Goal: Task Accomplishment & Management: Use online tool/utility

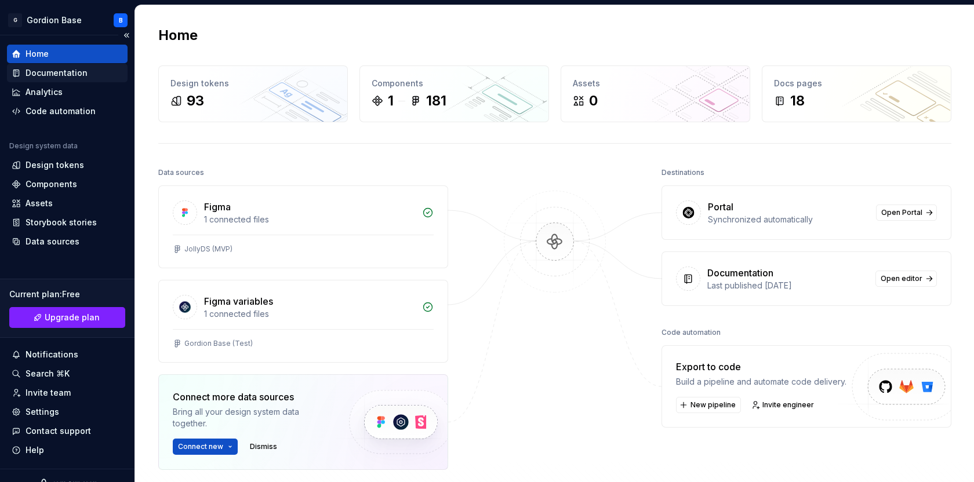
click at [88, 80] on div "Documentation" at bounding box center [67, 73] width 121 height 19
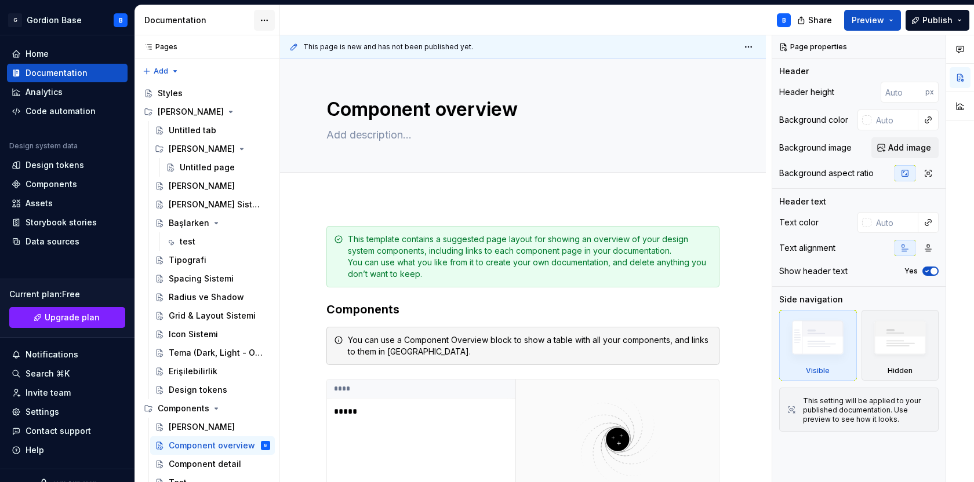
click at [261, 17] on html "G Gordion Base B Home Documentation Analytics Code automation Design system dat…" at bounding box center [487, 241] width 974 height 482
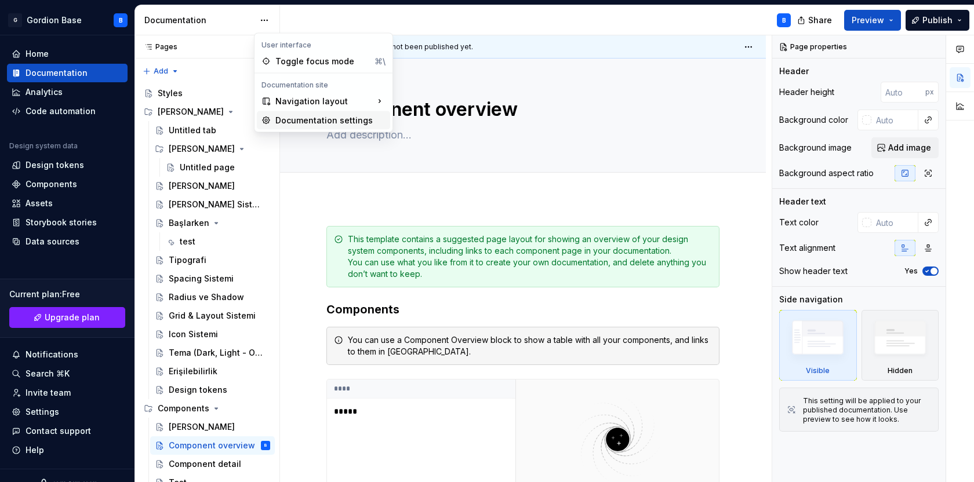
click at [294, 125] on div "Documentation settings" at bounding box center [330, 121] width 110 height 12
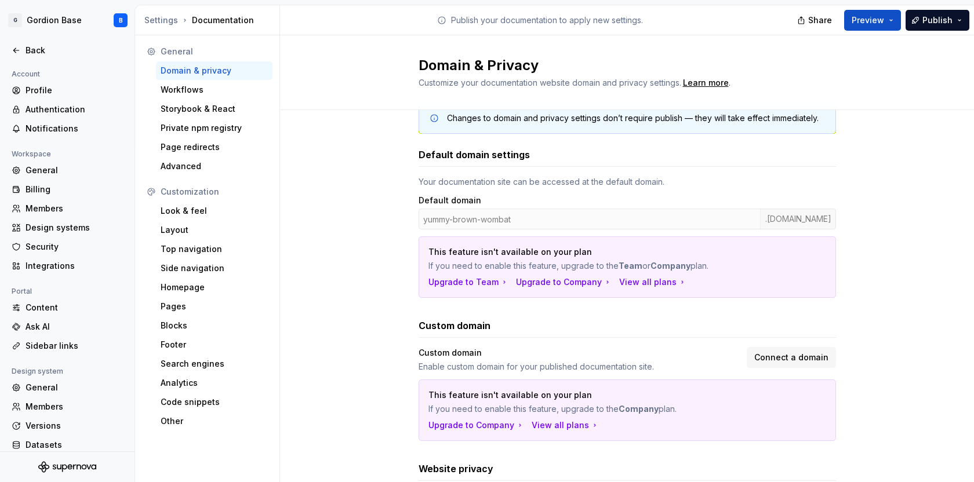
scroll to position [188, 0]
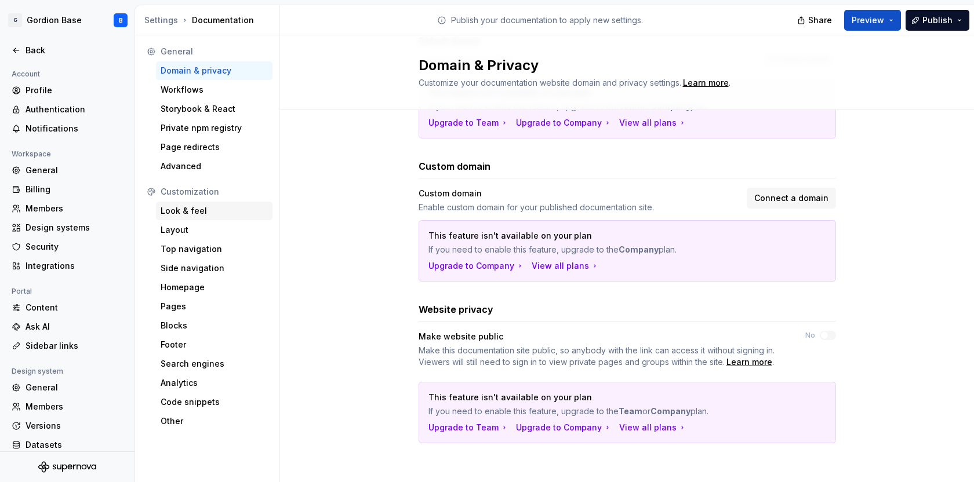
click at [168, 214] on div "Look & feel" at bounding box center [214, 211] width 107 height 12
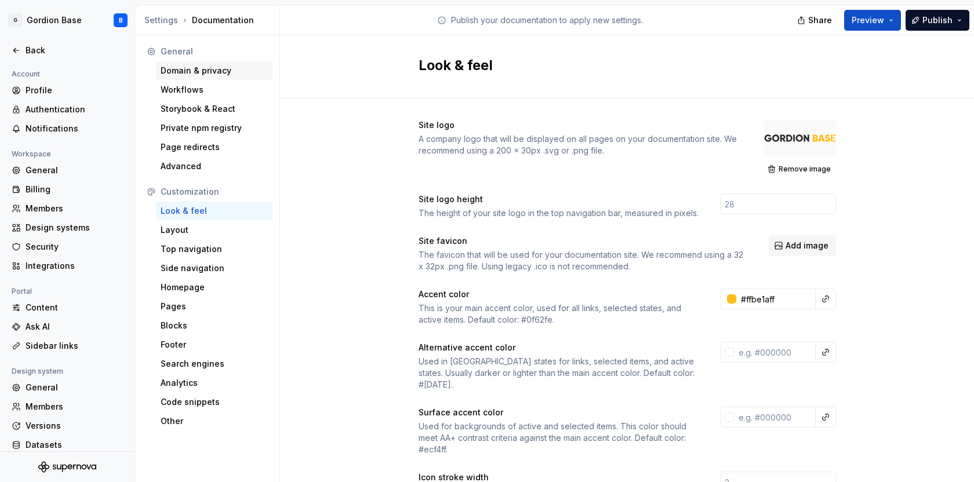
click at [196, 75] on div "Domain & privacy" at bounding box center [214, 71] width 107 height 12
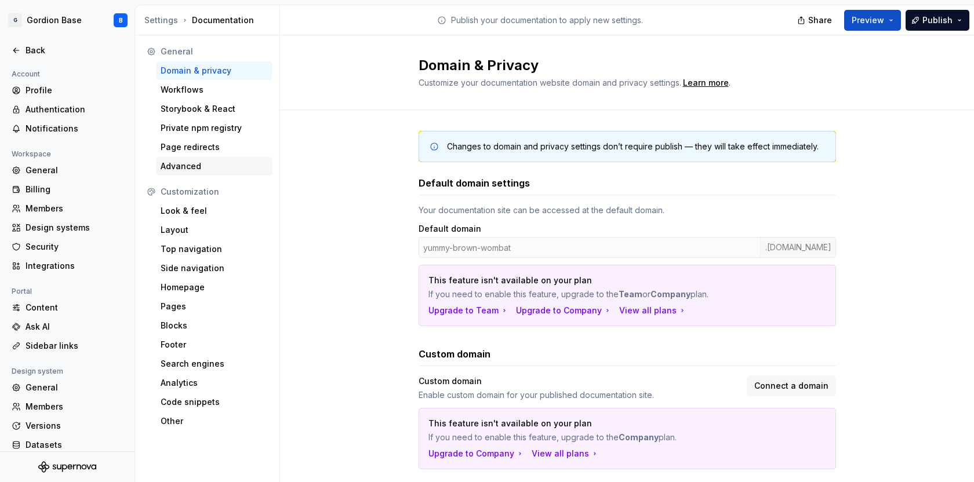
click at [197, 168] on div "Advanced" at bounding box center [214, 167] width 107 height 12
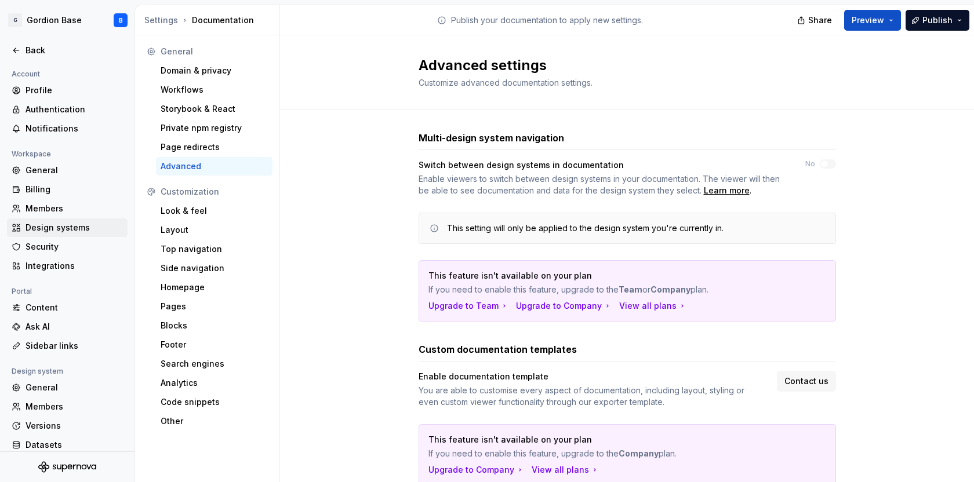
click at [87, 229] on div "Design systems" at bounding box center [73, 228] width 97 height 12
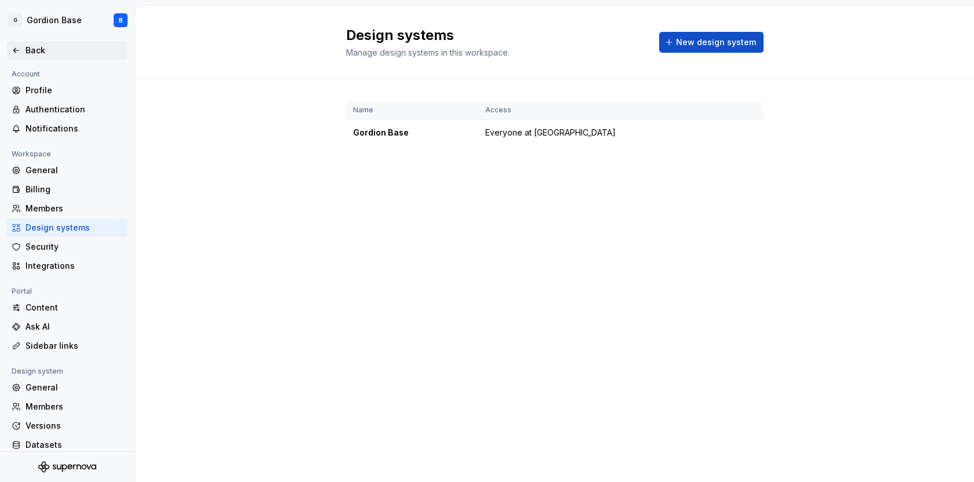
click at [17, 53] on icon at bounding box center [16, 50] width 9 height 9
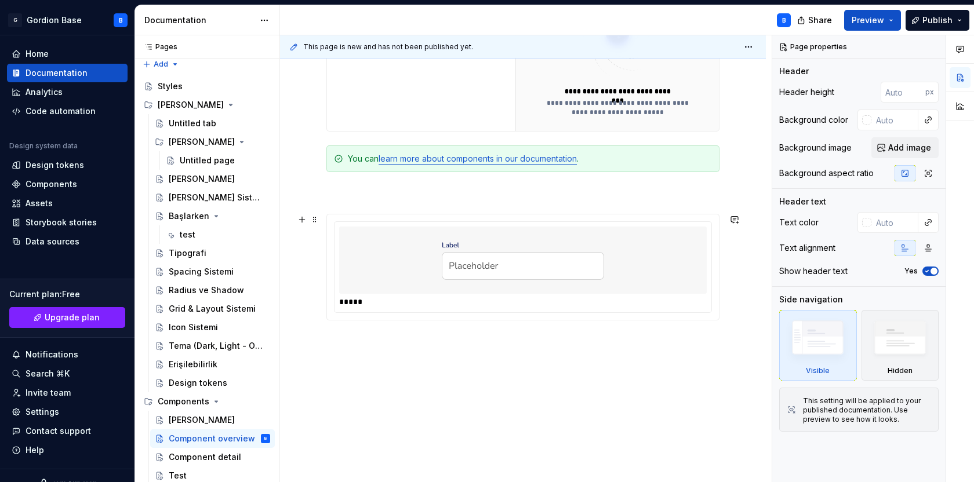
scroll to position [429, 0]
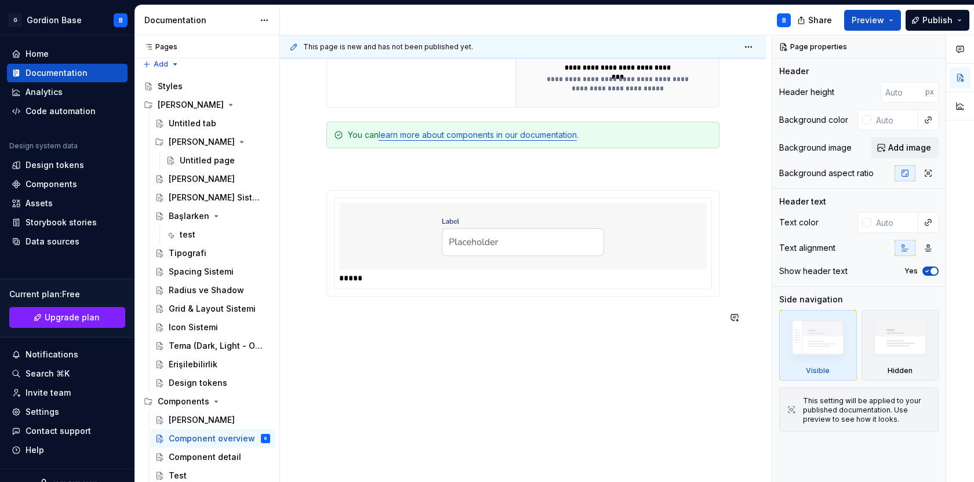
type textarea "*"
click at [302, 320] on button "button" at bounding box center [302, 317] width 16 height 16
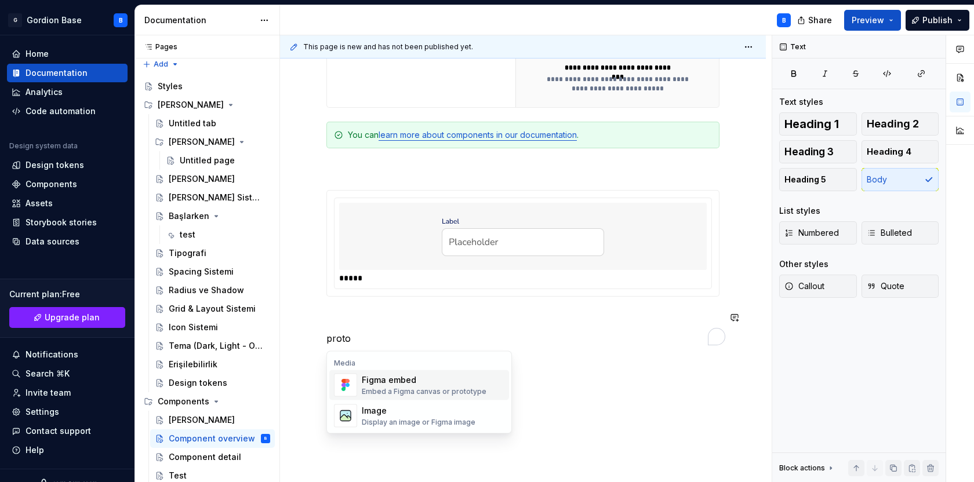
click at [403, 385] on div "Figma embed" at bounding box center [424, 380] width 125 height 12
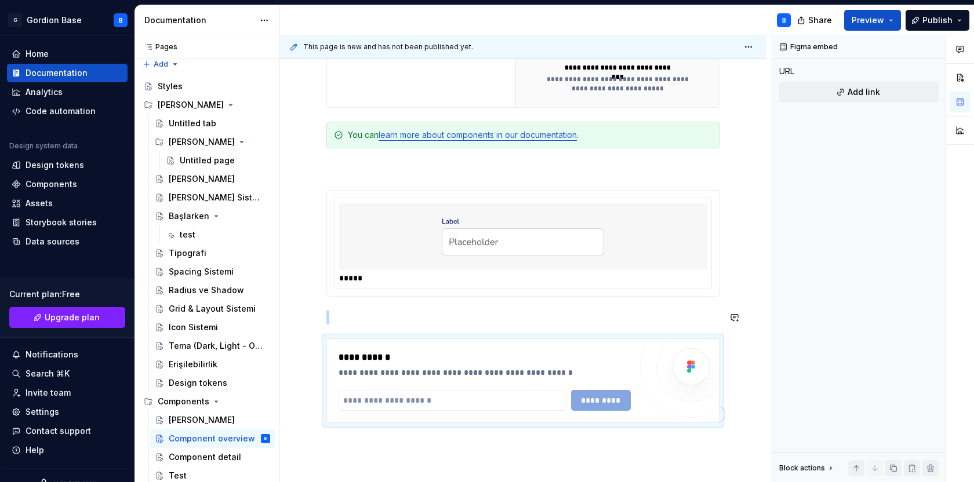
type textarea "*"
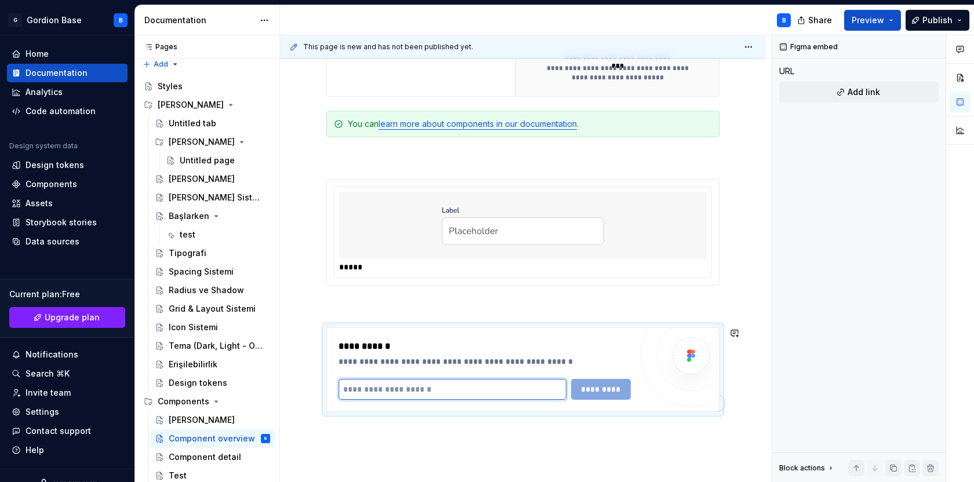
click at [445, 393] on input "To enrich screen reader interactions, please activate Accessibility in Grammarl…" at bounding box center [452, 389] width 228 height 21
paste input "**********"
type input "**********"
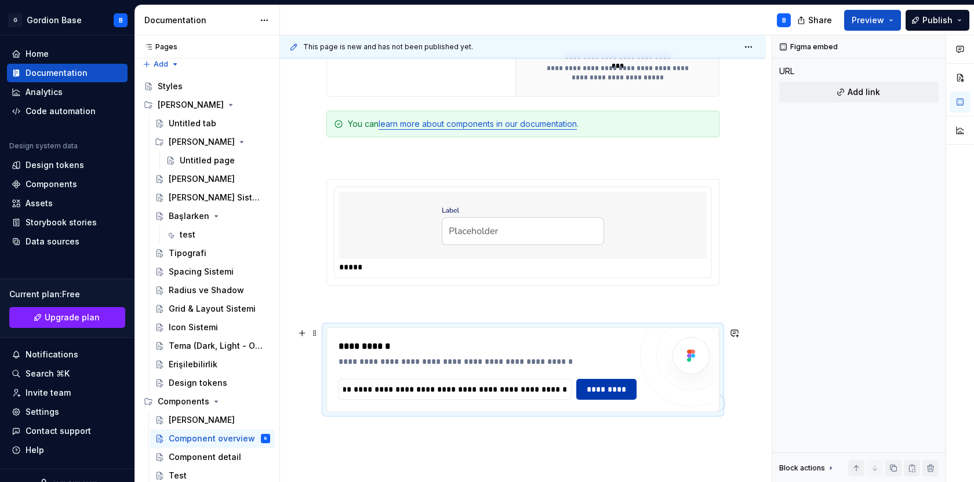
click at [609, 390] on span "*********" at bounding box center [606, 390] width 45 height 12
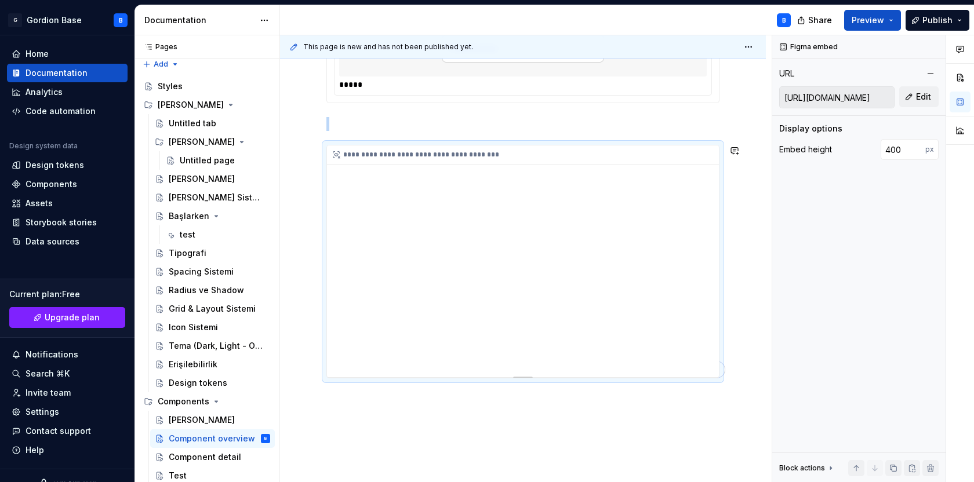
scroll to position [624, 0]
click at [579, 212] on div "**********" at bounding box center [523, 260] width 392 height 232
click at [859, 14] on span "Preview" at bounding box center [867, 20] width 32 height 12
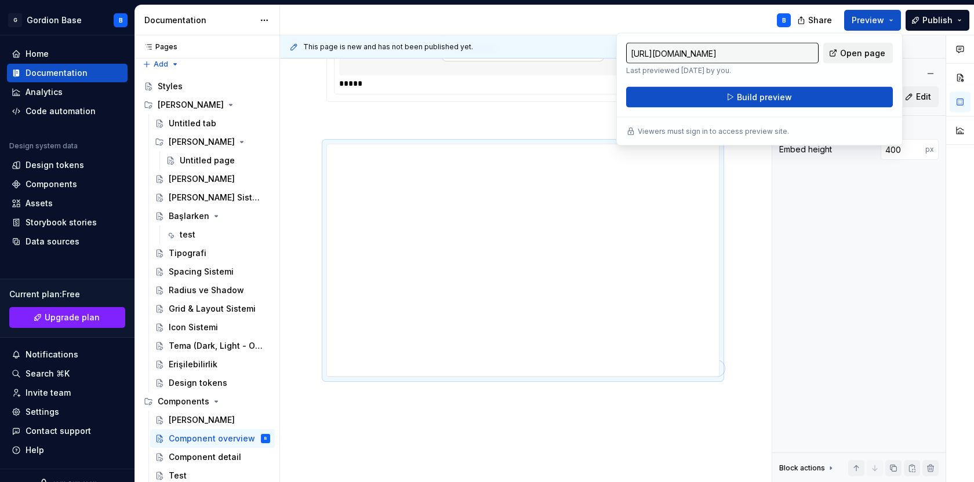
click at [853, 52] on span "Open page" at bounding box center [862, 54] width 45 height 12
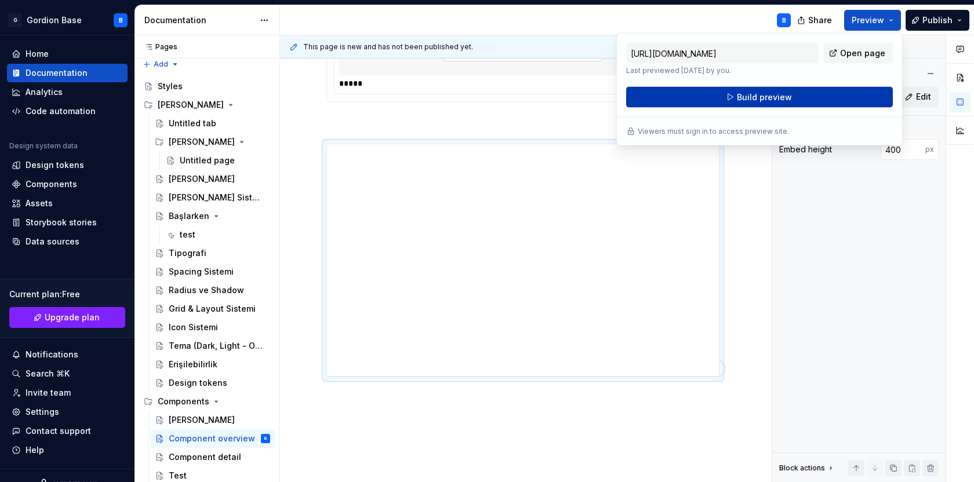
click at [830, 86] on div "[URL][DOMAIN_NAME] Last previewed [DATE] by you. Open page Build preview" at bounding box center [759, 75] width 267 height 65
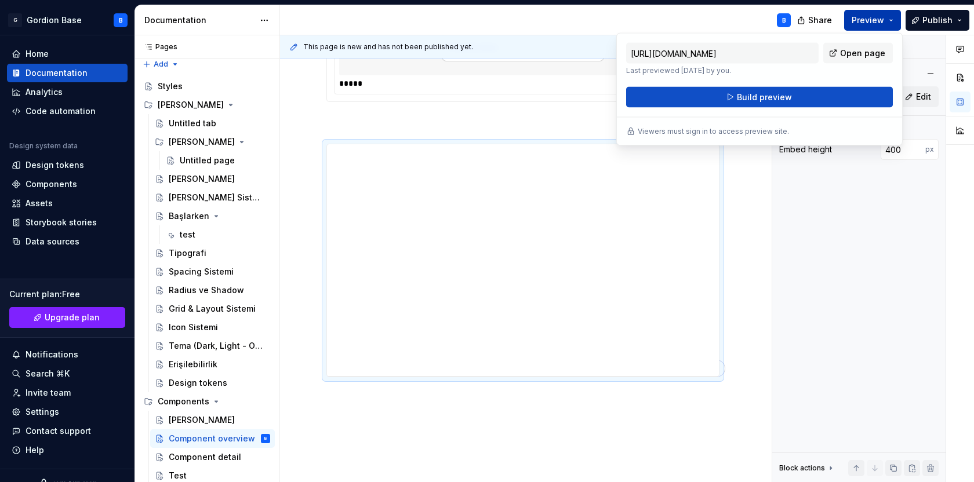
click at [880, 26] on button "Preview" at bounding box center [872, 20] width 57 height 21
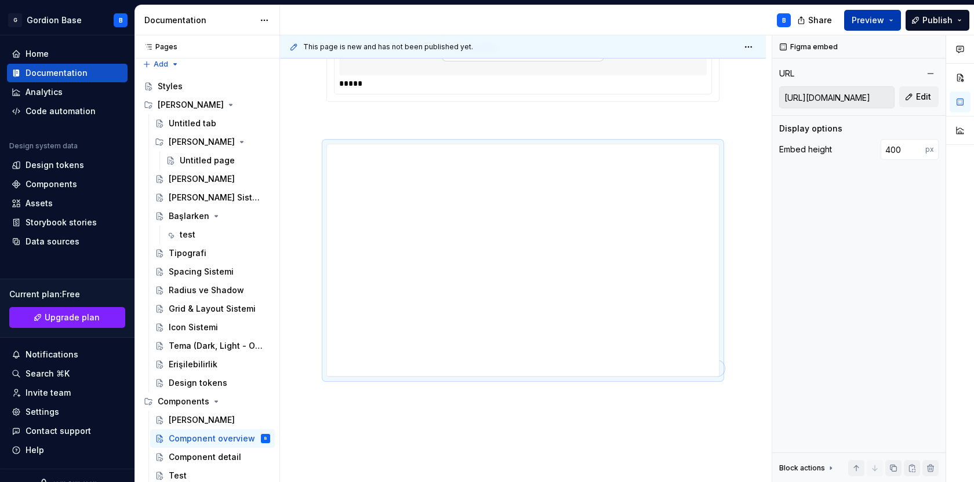
click at [873, 25] on span "Preview" at bounding box center [867, 20] width 32 height 12
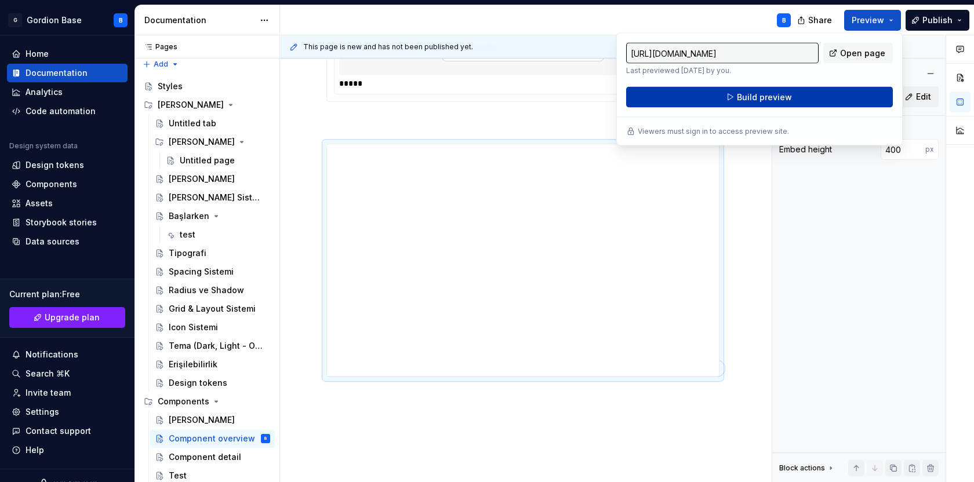
click at [767, 96] on span "Build preview" at bounding box center [764, 98] width 55 height 12
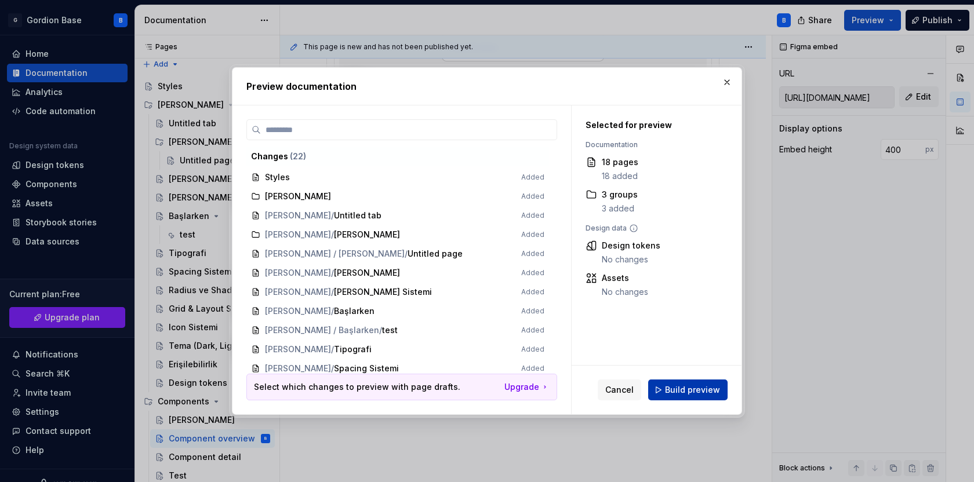
click at [670, 387] on span "Build preview" at bounding box center [692, 390] width 55 height 12
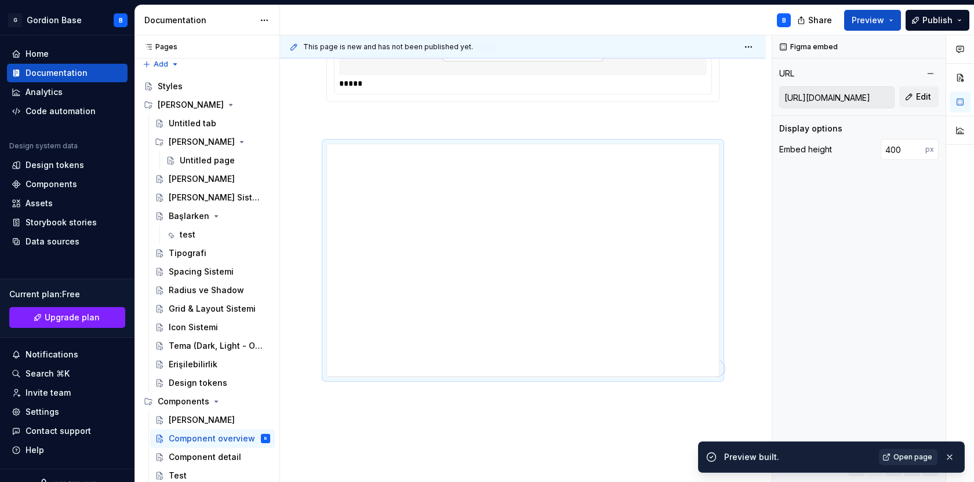
click at [912, 461] on span "Open page" at bounding box center [912, 457] width 39 height 9
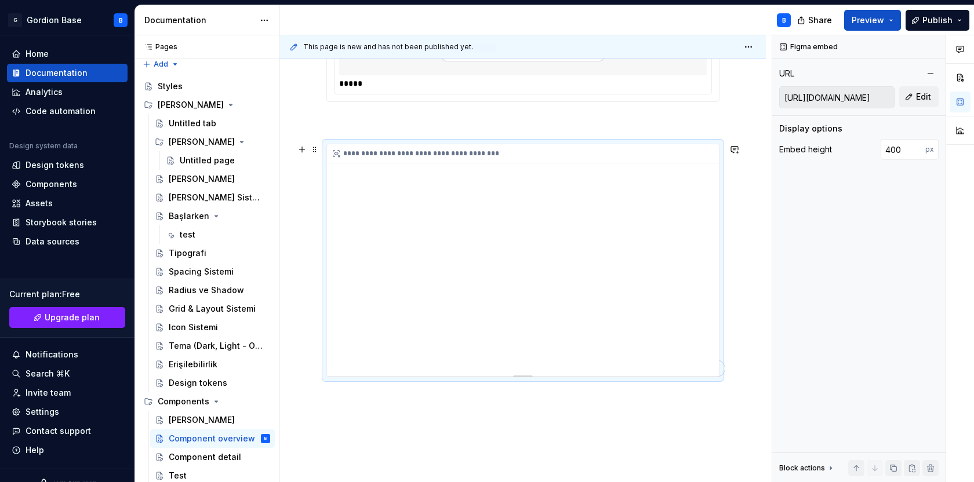
type textarea "*"
click at [316, 147] on span at bounding box center [314, 149] width 9 height 16
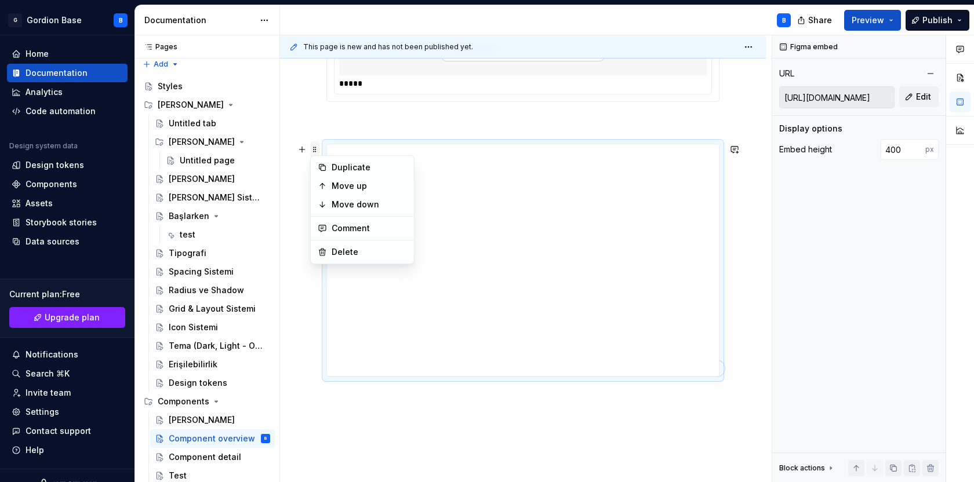
click at [316, 147] on span at bounding box center [314, 149] width 9 height 16
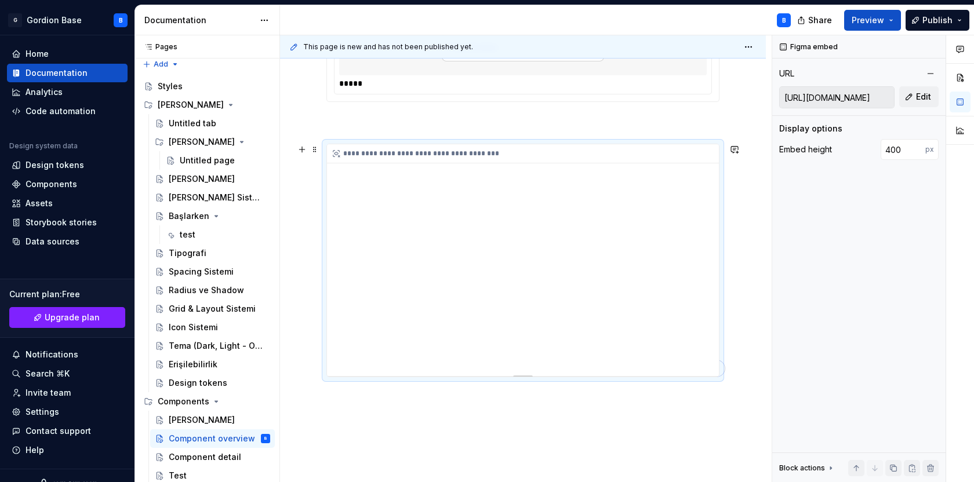
click at [668, 268] on div "**********" at bounding box center [523, 260] width 392 height 232
click at [904, 152] on input "400" at bounding box center [902, 149] width 45 height 21
click at [916, 152] on input "399" at bounding box center [902, 149] width 45 height 21
click at [899, 149] on input "399" at bounding box center [902, 149] width 45 height 21
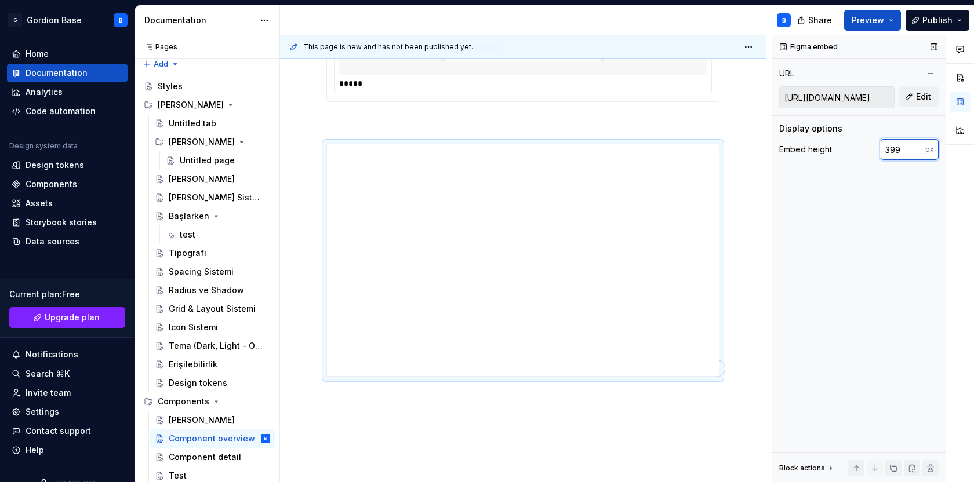
click at [899, 149] on input "399" at bounding box center [902, 149] width 45 height 21
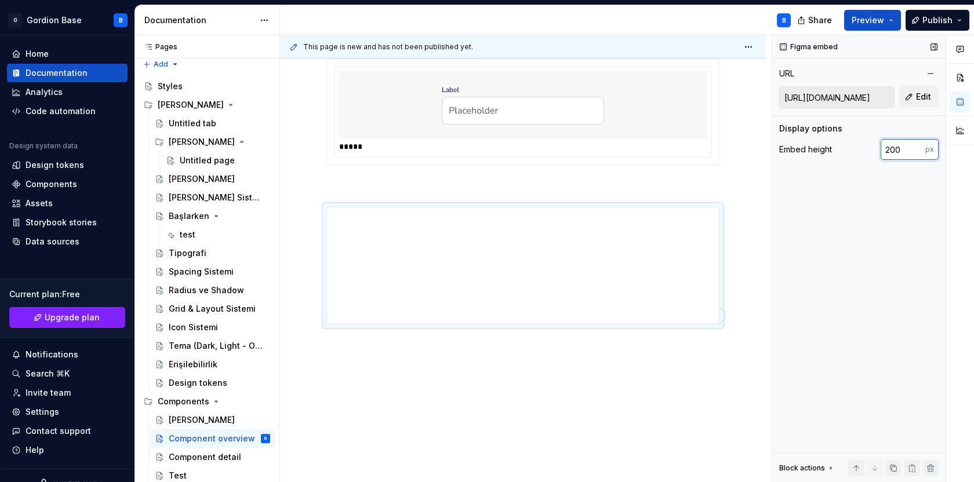
click at [905, 148] on input "200" at bounding box center [902, 149] width 45 height 21
type input "2"
type input "400"
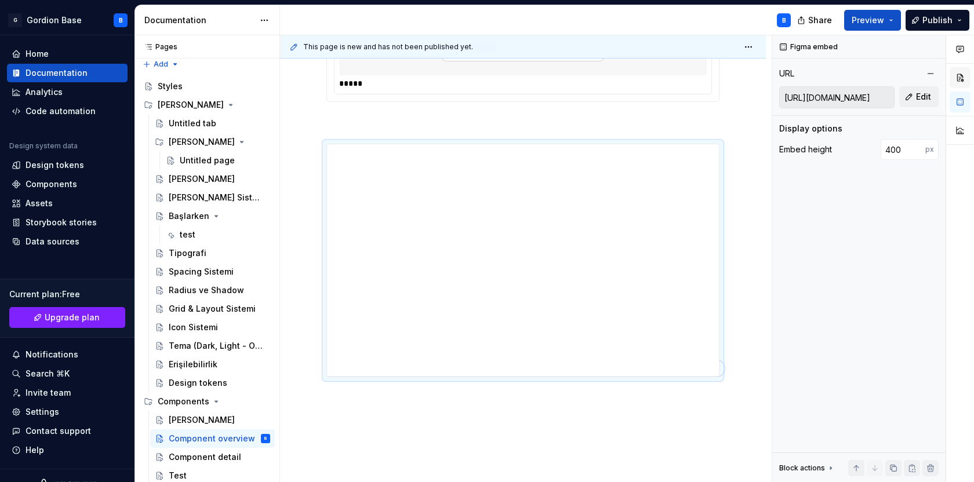
click at [962, 85] on button "button" at bounding box center [959, 77] width 21 height 21
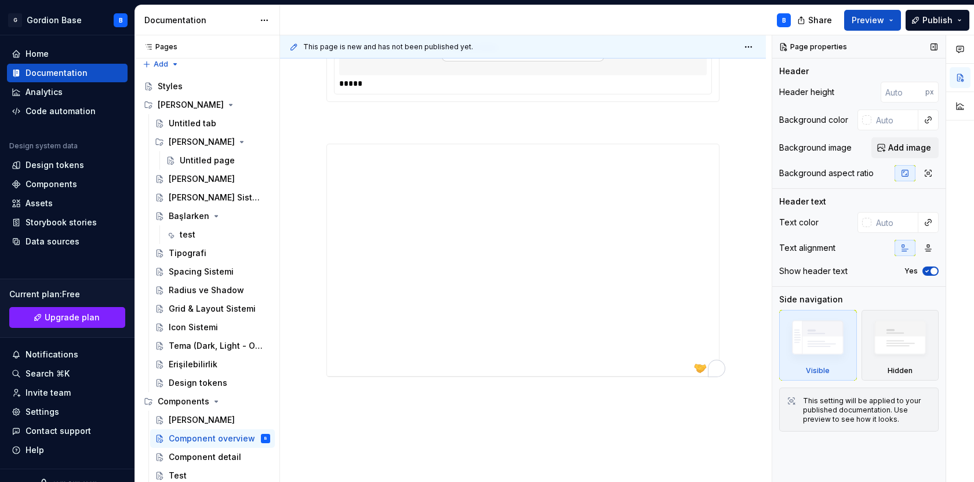
click at [927, 271] on icon "button" at bounding box center [926, 271] width 9 height 7
click at [927, 271] on span "button" at bounding box center [926, 271] width 7 height 7
type textarea "*"
click at [317, 150] on span at bounding box center [314, 149] width 9 height 16
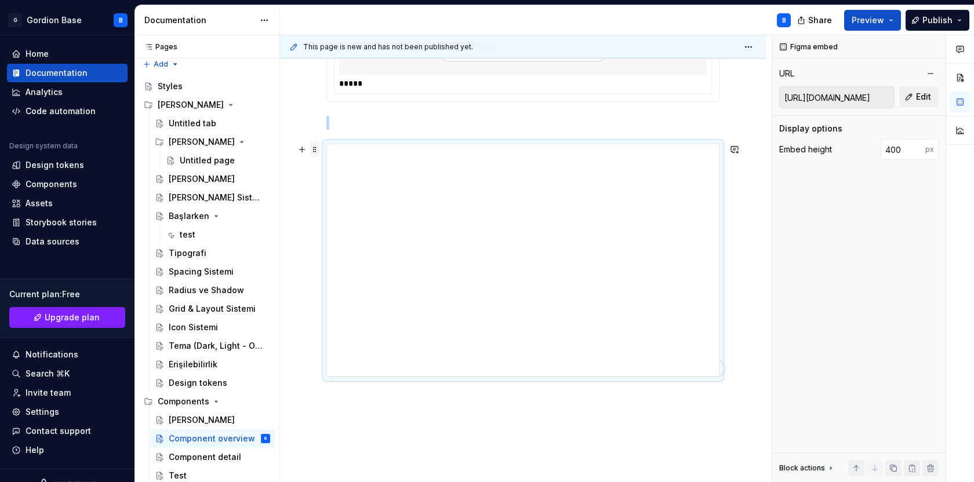
click at [317, 150] on span at bounding box center [314, 149] width 9 height 16
click at [336, 152] on icon "To enrich screen reader interactions, please activate Accessibility in Grammarl…" at bounding box center [336, 154] width 6 height 6
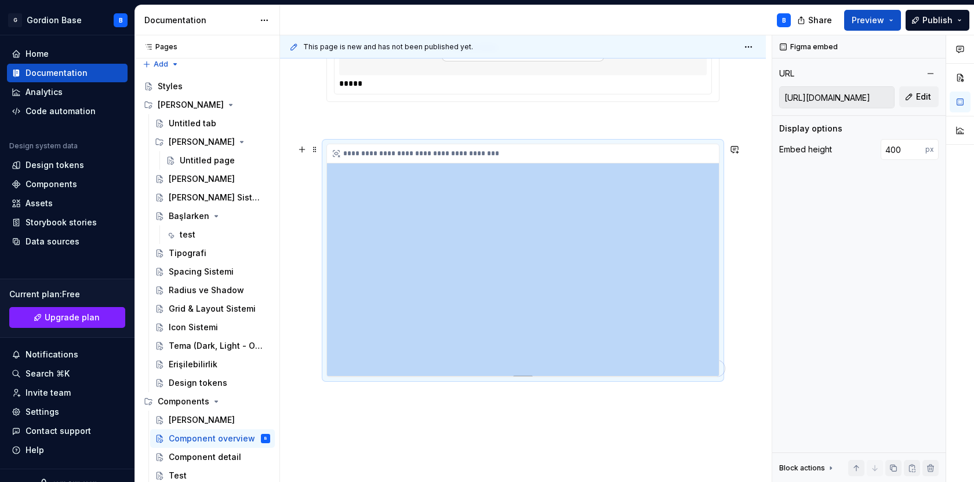
drag, startPoint x: 529, startPoint y: 375, endPoint x: 529, endPoint y: 359, distance: 15.6
click at [529, 359] on div "**********" at bounding box center [523, 260] width 392 height 232
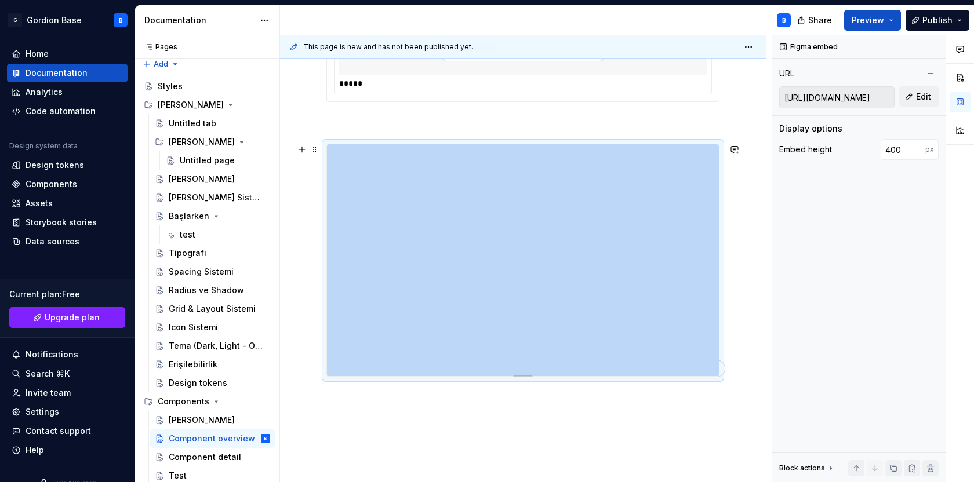
click at [529, 374] on div "To enrich screen reader interactions, please activate Accessibility in Grammarl…" at bounding box center [522, 375] width 81 height 2
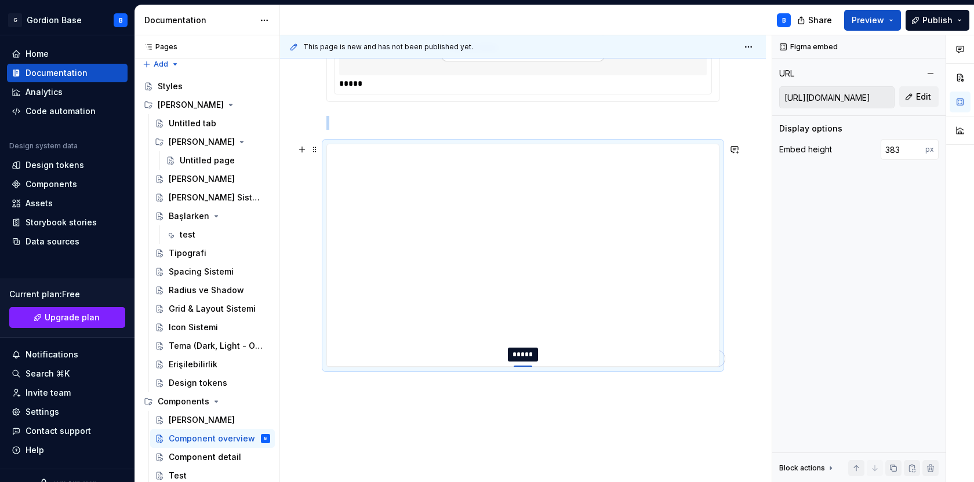
drag, startPoint x: 529, startPoint y: 376, endPoint x: 545, endPoint y: 366, distance: 19.2
click at [903, 143] on input "383" at bounding box center [902, 149] width 45 height 21
type input "400"
type textarea "*"
click at [316, 152] on span at bounding box center [314, 149] width 9 height 16
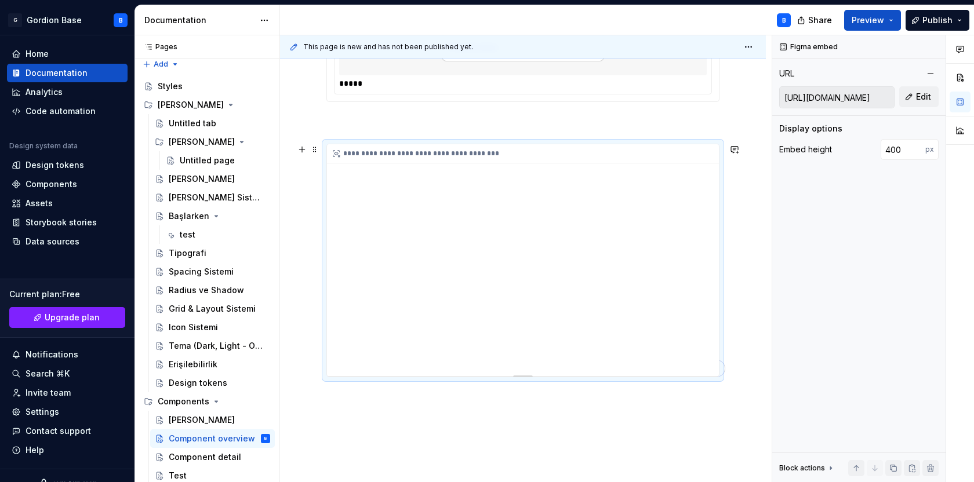
click at [598, 261] on div "**********" at bounding box center [523, 260] width 392 height 232
click at [838, 101] on input "[URL][DOMAIN_NAME]" at bounding box center [836, 97] width 114 height 21
click at [911, 97] on button "Edit" at bounding box center [918, 96] width 39 height 21
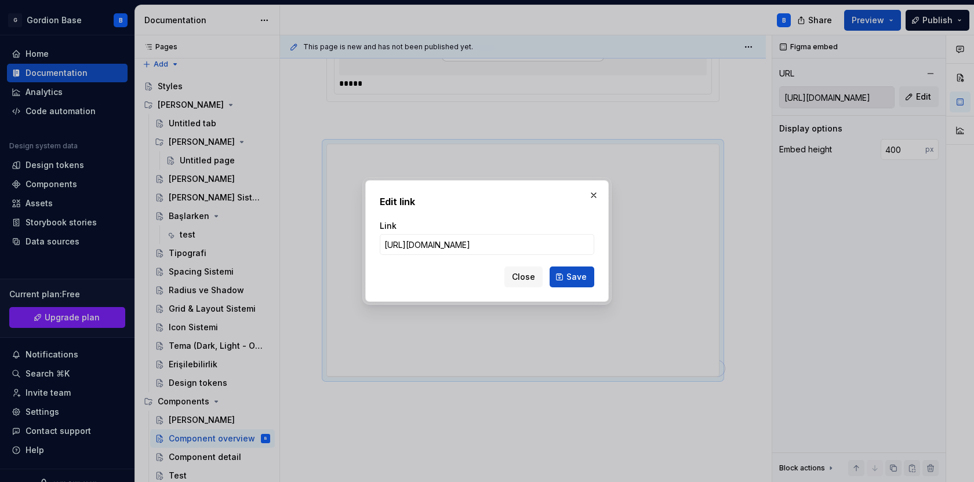
scroll to position [0, 657]
type input "[URL][DOMAIN_NAME]"
click at [565, 283] on button "Save" at bounding box center [571, 277] width 45 height 21
type input "[URL][DOMAIN_NAME]"
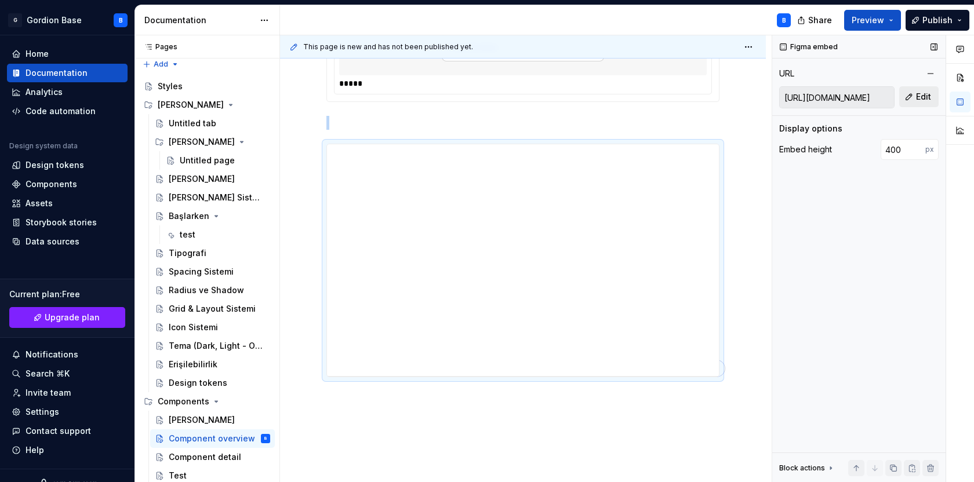
click at [916, 100] on span "Edit" at bounding box center [923, 97] width 15 height 12
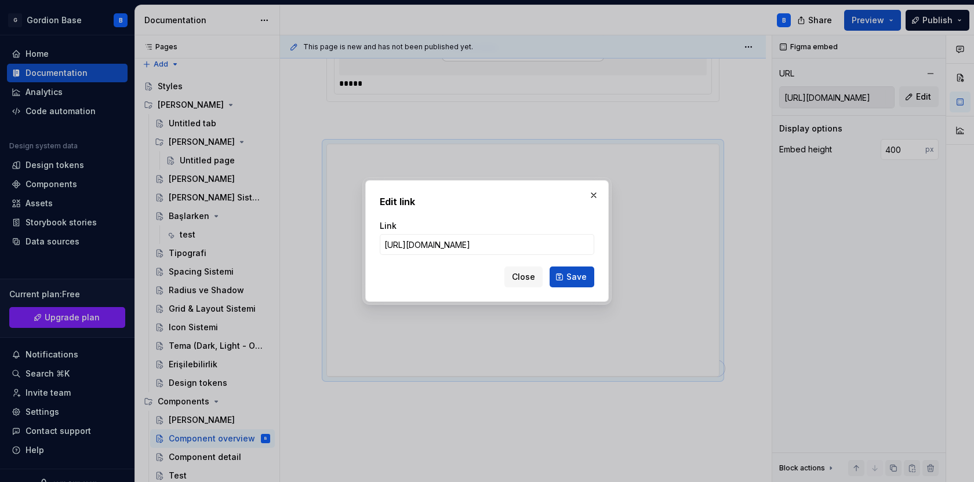
scroll to position [0, 680]
type input "[URL][DOMAIN_NAME]"
click at [573, 281] on span "Save" at bounding box center [576, 277] width 20 height 12
type input "[URL][DOMAIN_NAME]"
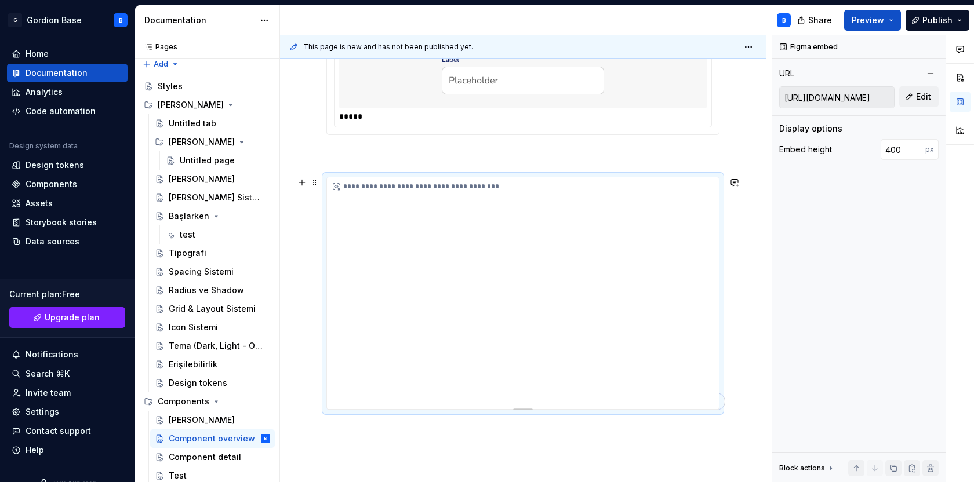
scroll to position [658, 0]
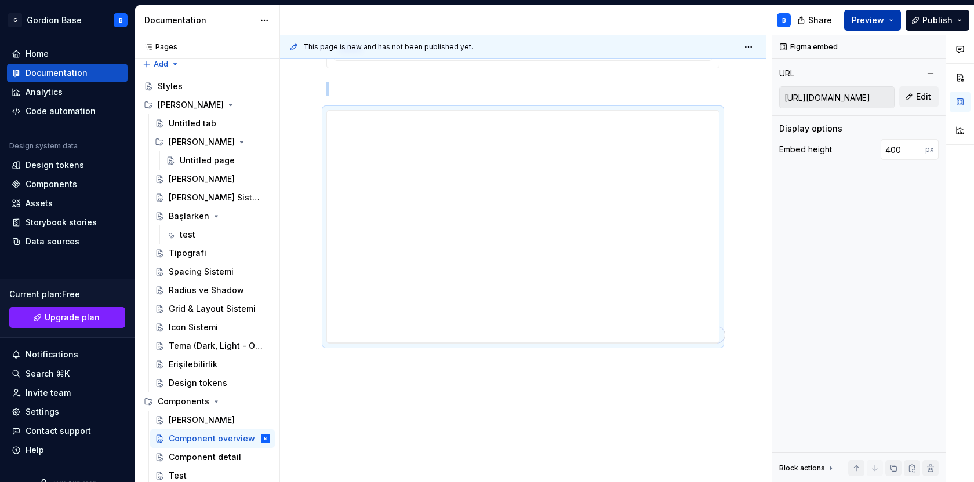
click at [862, 28] on button "Preview" at bounding box center [872, 20] width 57 height 21
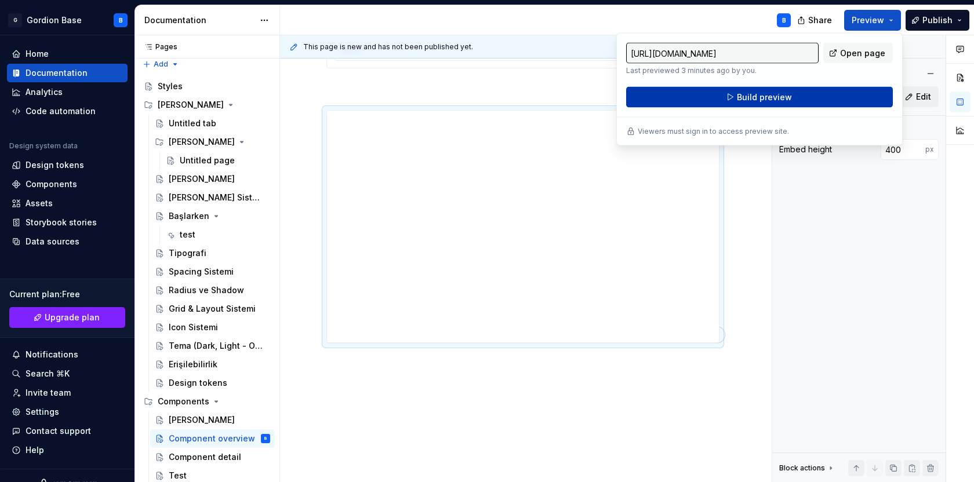
click at [787, 96] on span "Build preview" at bounding box center [764, 98] width 55 height 12
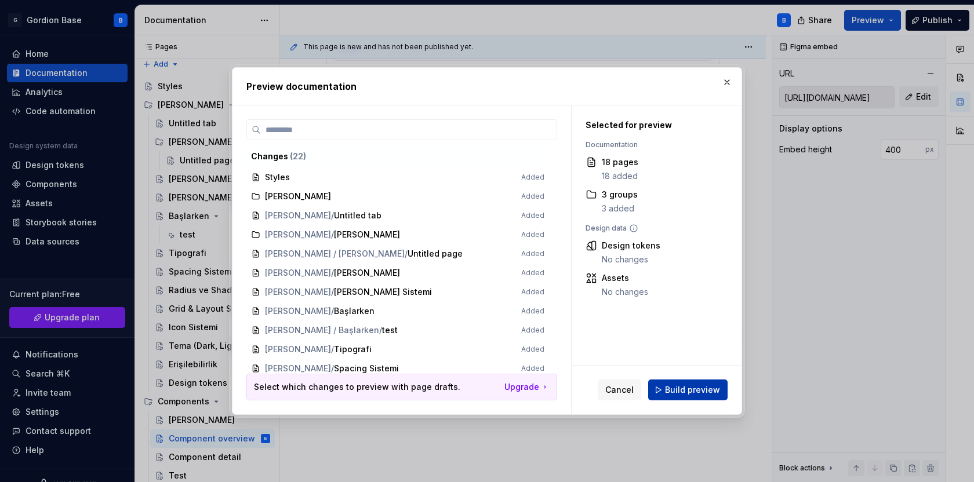
click at [713, 390] on span "Build preview" at bounding box center [692, 390] width 55 height 12
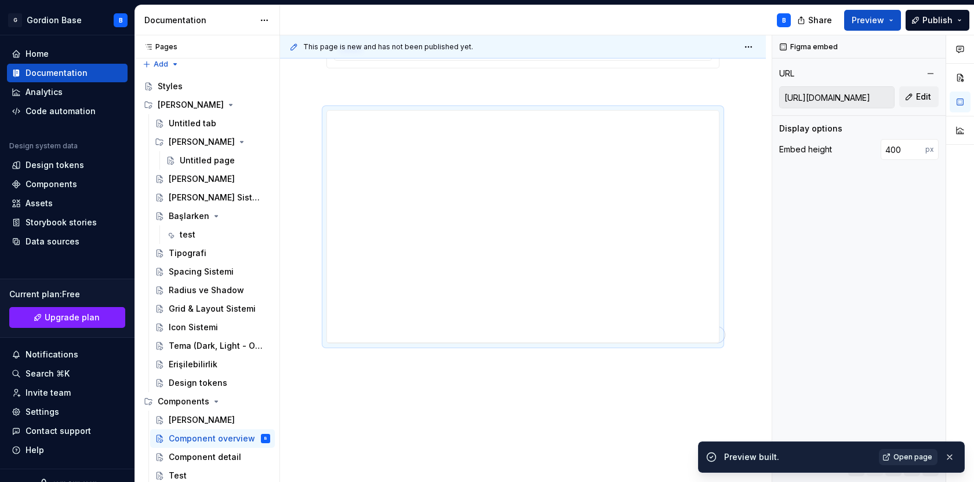
click at [909, 456] on span "Open page" at bounding box center [912, 457] width 39 height 9
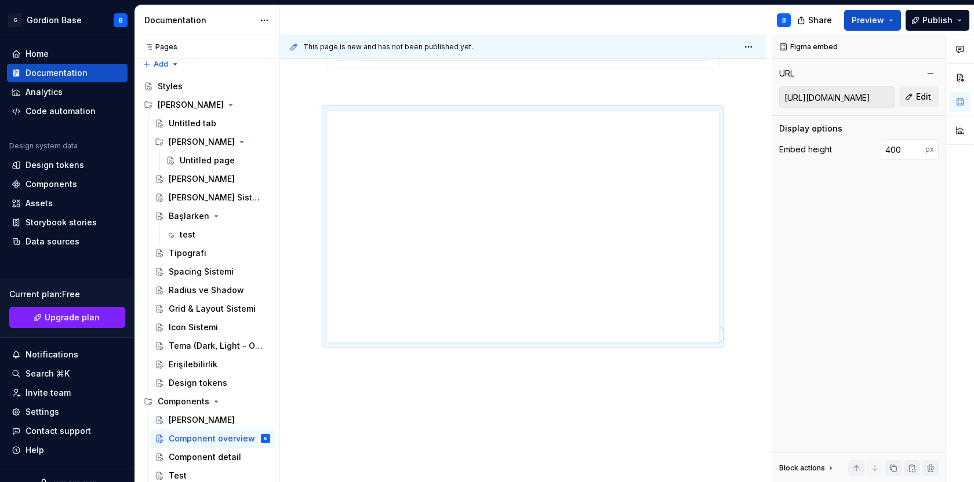
type textarea "*"
click at [915, 100] on button "Edit" at bounding box center [918, 96] width 39 height 21
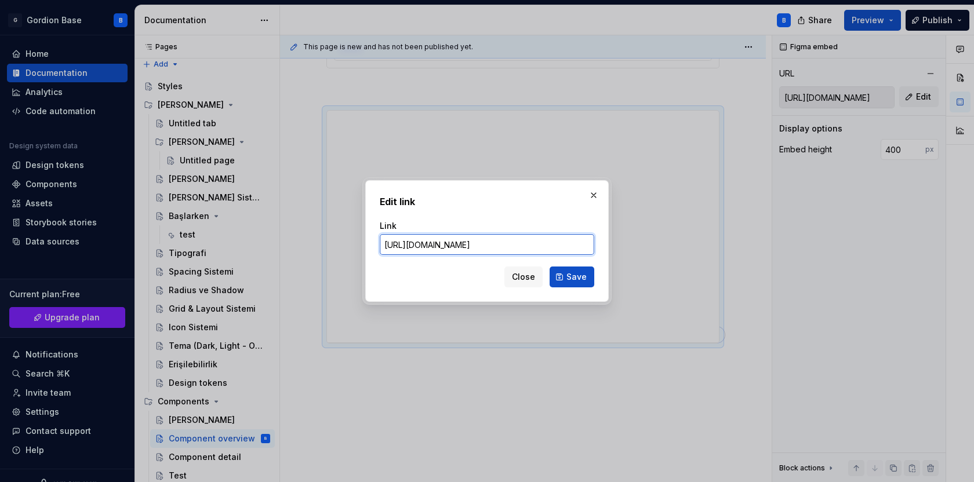
paste input "[DOMAIN_NAME][URL]"
type input "[URL][DOMAIN_NAME]"
click at [566, 276] on button "Save" at bounding box center [571, 277] width 45 height 21
type input "[URL][DOMAIN_NAME]"
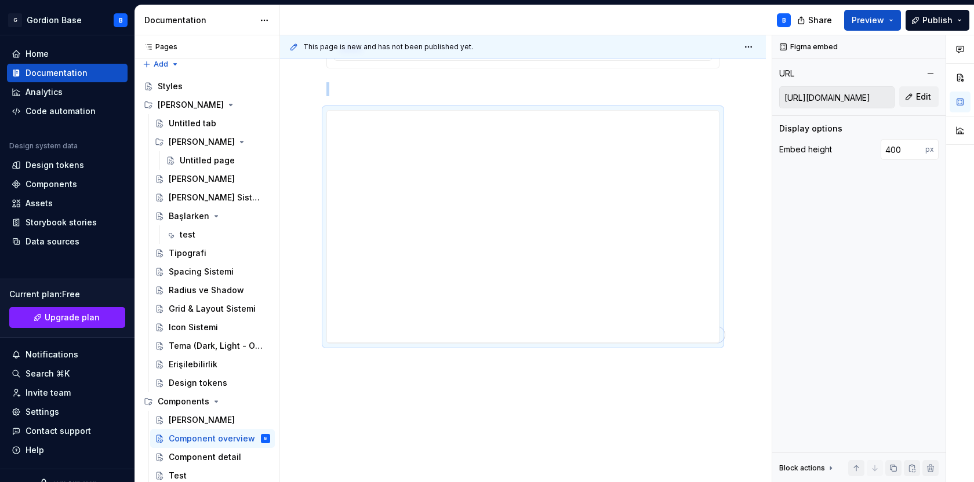
type textarea "*"
click at [537, 301] on div "**********" at bounding box center [523, 227] width 392 height 232
click at [536, 297] on div "**********" at bounding box center [523, 227] width 392 height 232
click at [918, 92] on span "Edit" at bounding box center [923, 97] width 15 height 12
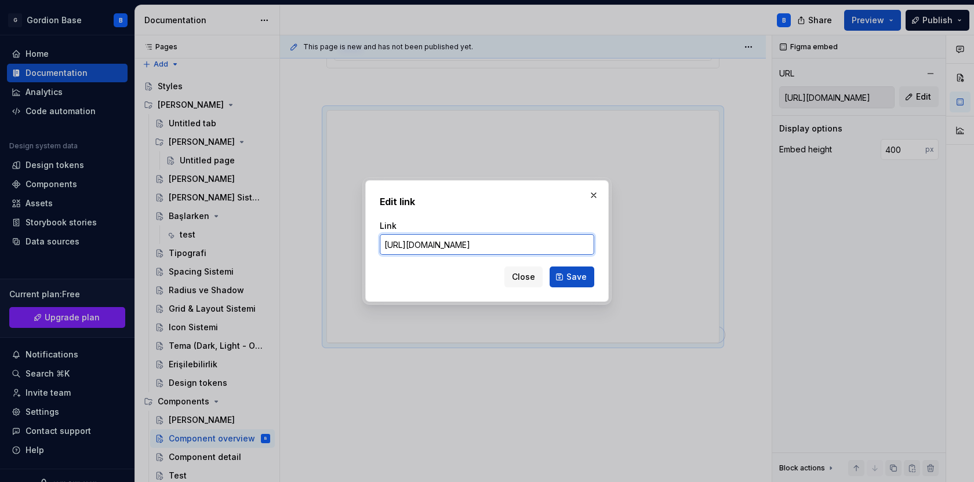
paste input "[DOMAIN_NAME][URL]"
type input "[URL][DOMAIN_NAME]"
click at [566, 274] on button "Save" at bounding box center [571, 277] width 45 height 21
type input "[URL][DOMAIN_NAME]"
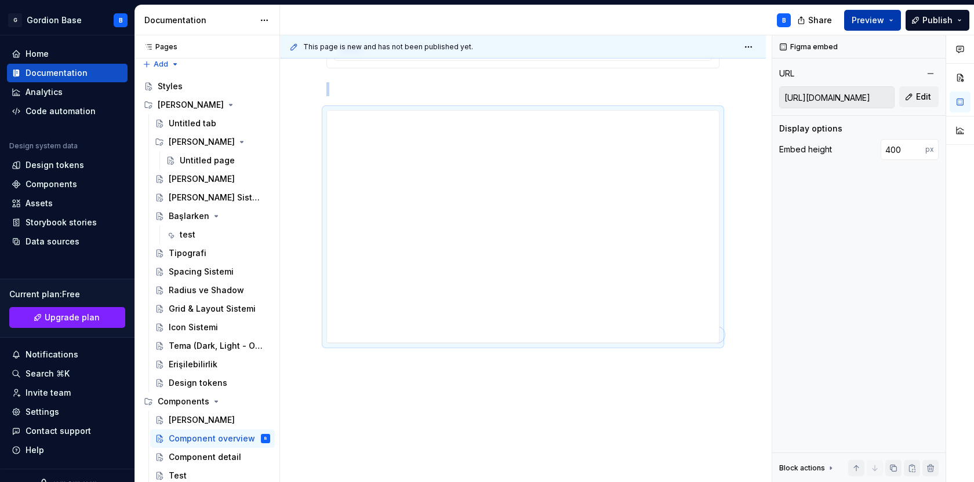
click at [895, 23] on button "Preview" at bounding box center [872, 20] width 57 height 21
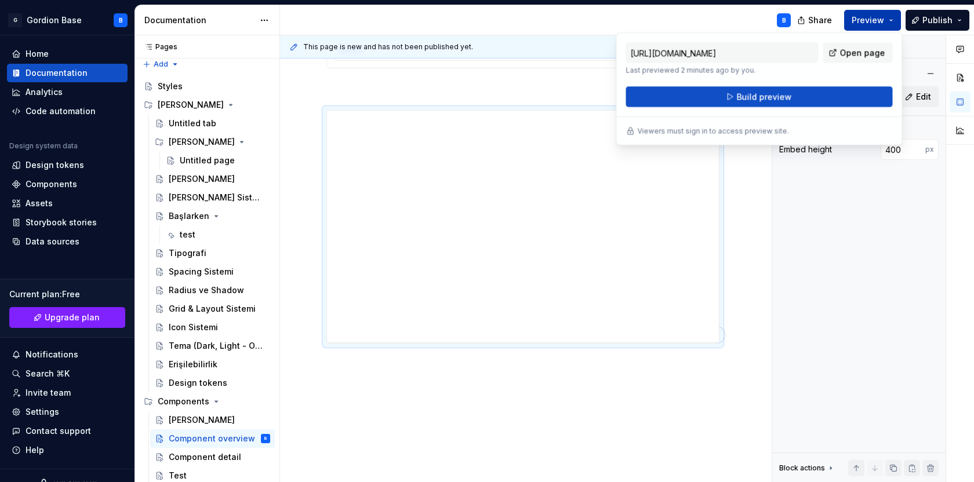
click at [895, 23] on button "Preview" at bounding box center [872, 20] width 57 height 21
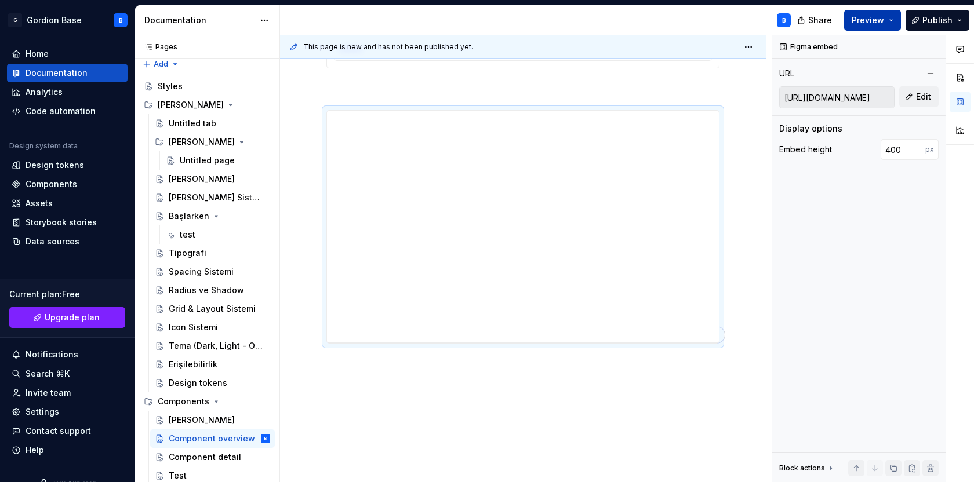
click at [894, 23] on button "Preview" at bounding box center [872, 20] width 57 height 21
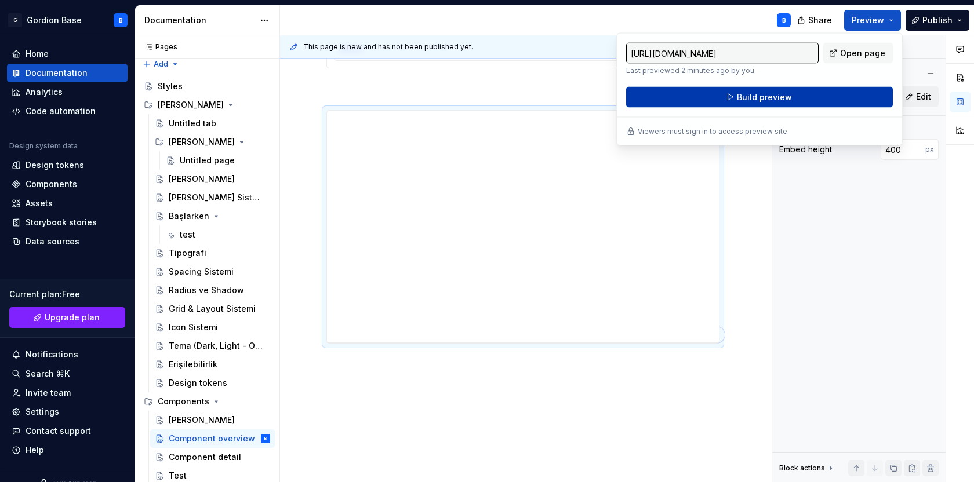
click at [780, 92] on span "Build preview" at bounding box center [764, 98] width 55 height 12
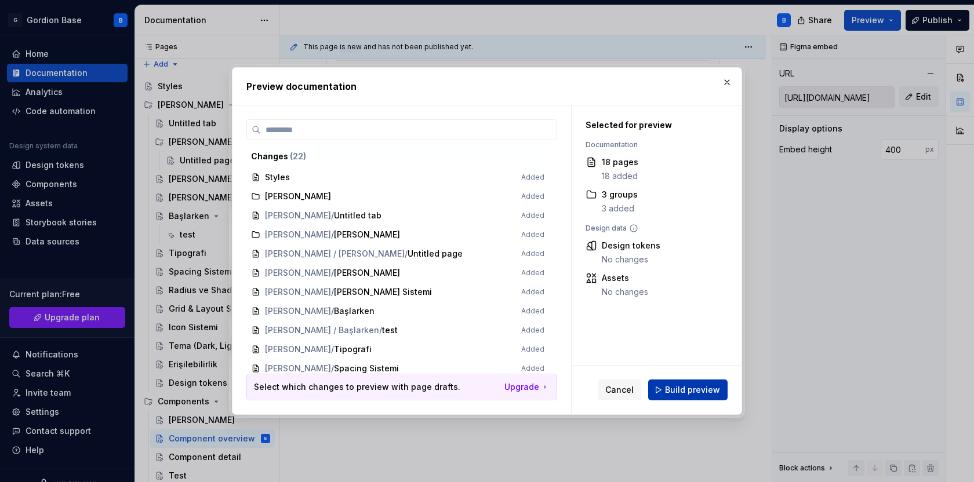
click at [683, 394] on span "Build preview" at bounding box center [692, 390] width 55 height 12
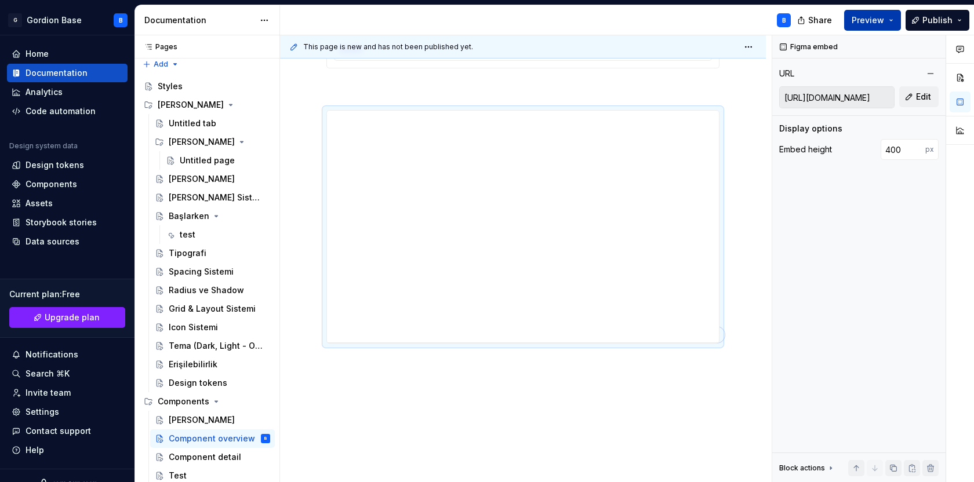
click at [875, 20] on span "Preview" at bounding box center [867, 20] width 32 height 12
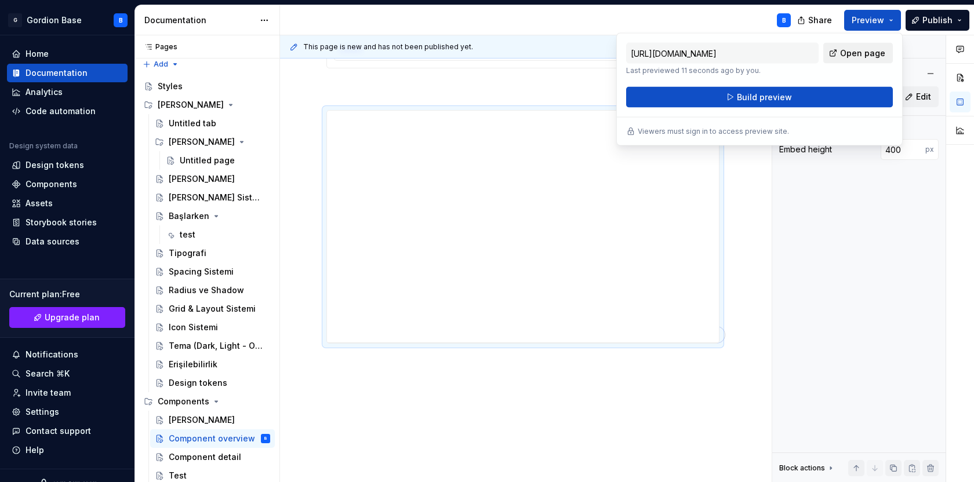
click at [850, 58] on span "Open page" at bounding box center [862, 54] width 45 height 12
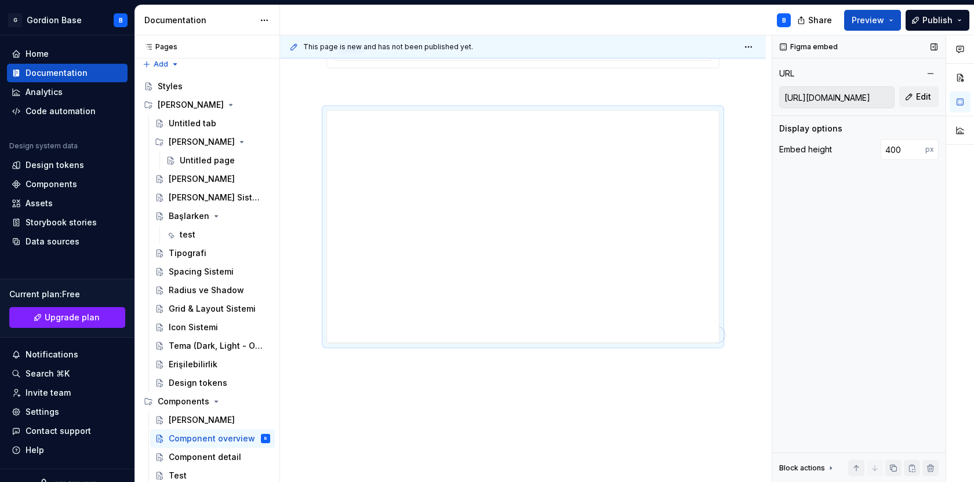
click at [774, 190] on div "Figma embed URL [URL][DOMAIN_NAME] Edit Display options Embed height 400 px Blo…" at bounding box center [858, 258] width 173 height 447
type textarea "*"
click at [906, 93] on button "Edit" at bounding box center [918, 96] width 39 height 21
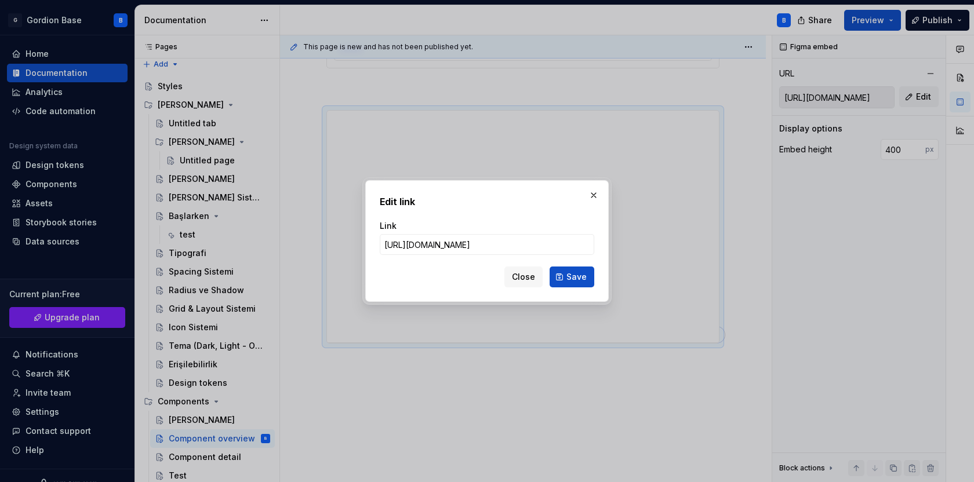
scroll to position [0, 673]
type input "[URL][DOMAIN_NAME]"
click at [586, 276] on button "Save" at bounding box center [571, 277] width 45 height 21
type input "[URL][DOMAIN_NAME]"
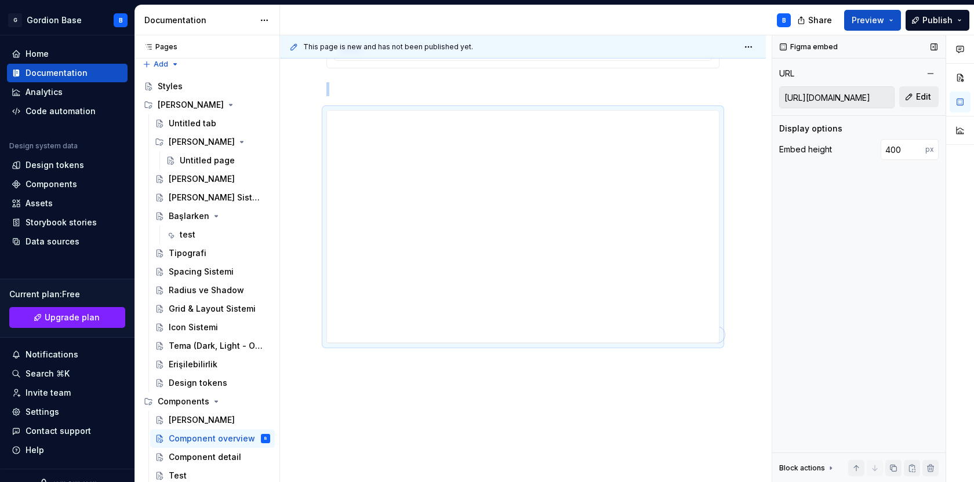
click at [904, 100] on button "Edit" at bounding box center [918, 96] width 39 height 21
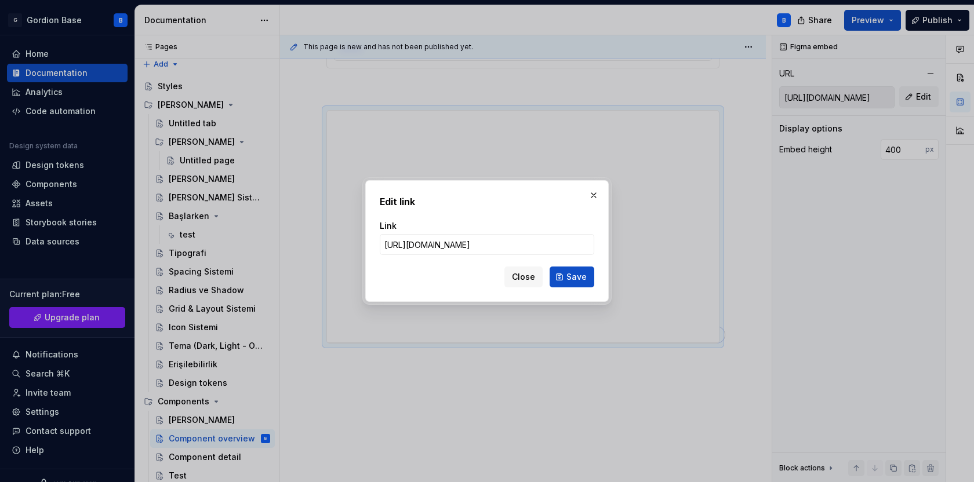
scroll to position [0, 671]
type input "[URL][DOMAIN_NAME]"
click at [563, 276] on button "Save" at bounding box center [571, 277] width 45 height 21
type input "[URL][DOMAIN_NAME]"
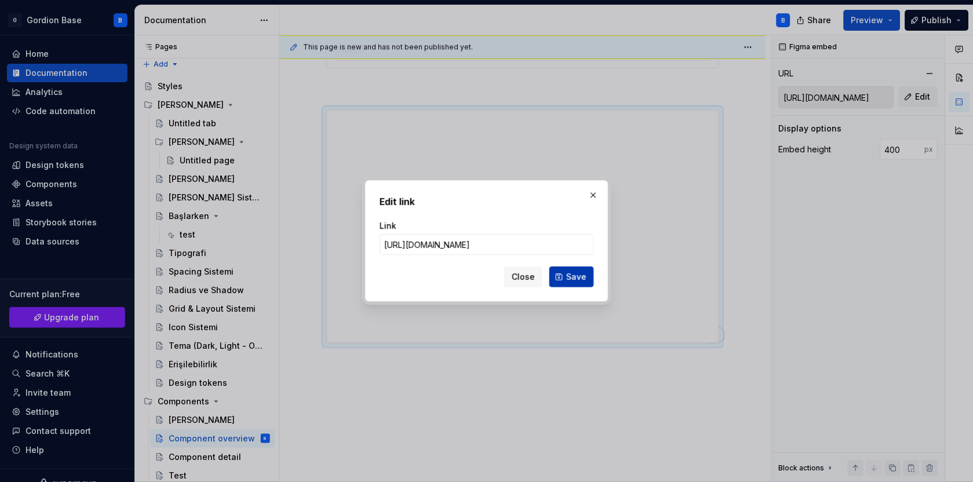
scroll to position [0, 0]
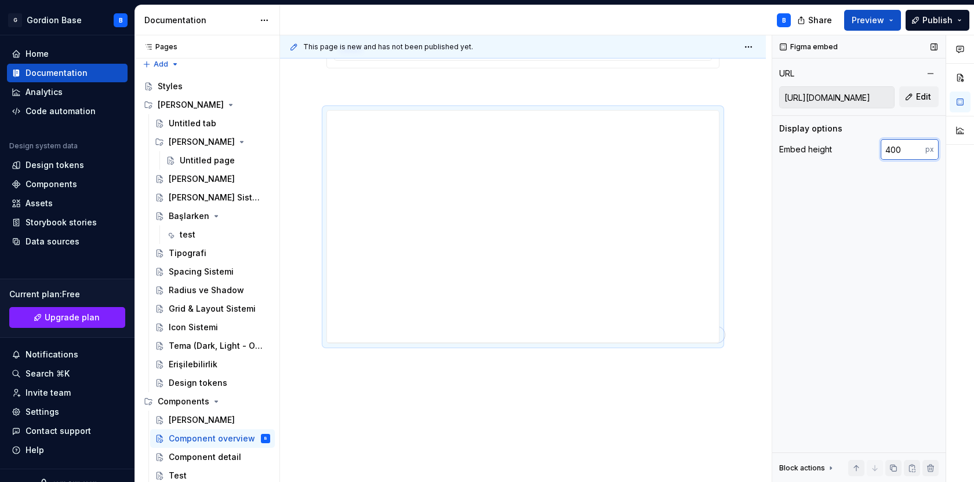
click at [901, 148] on input "400" at bounding box center [902, 149] width 45 height 21
type input "4"
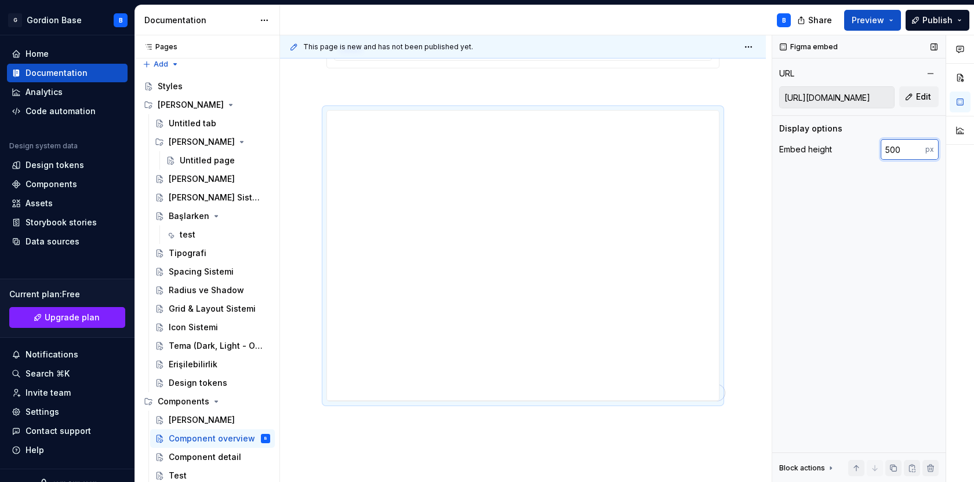
click at [894, 153] on input "500" at bounding box center [902, 149] width 45 height 21
type input "400"
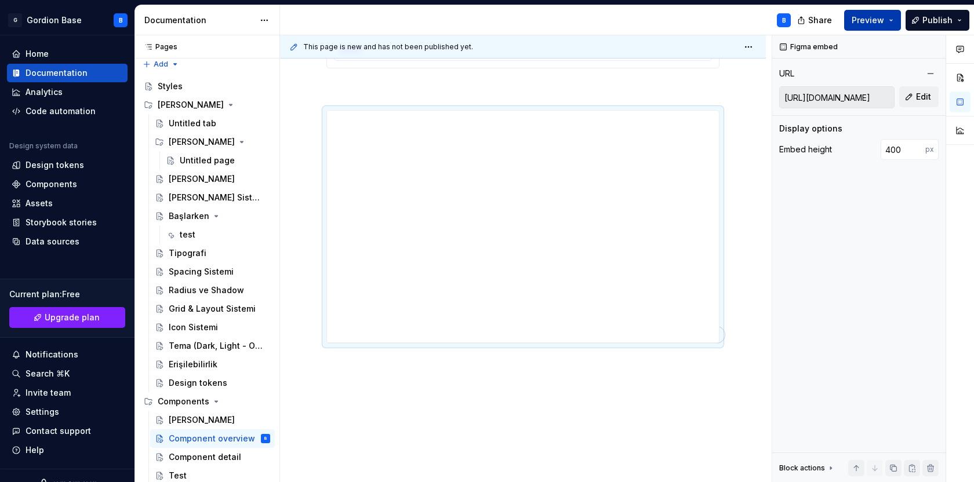
click at [888, 27] on button "Preview" at bounding box center [872, 20] width 57 height 21
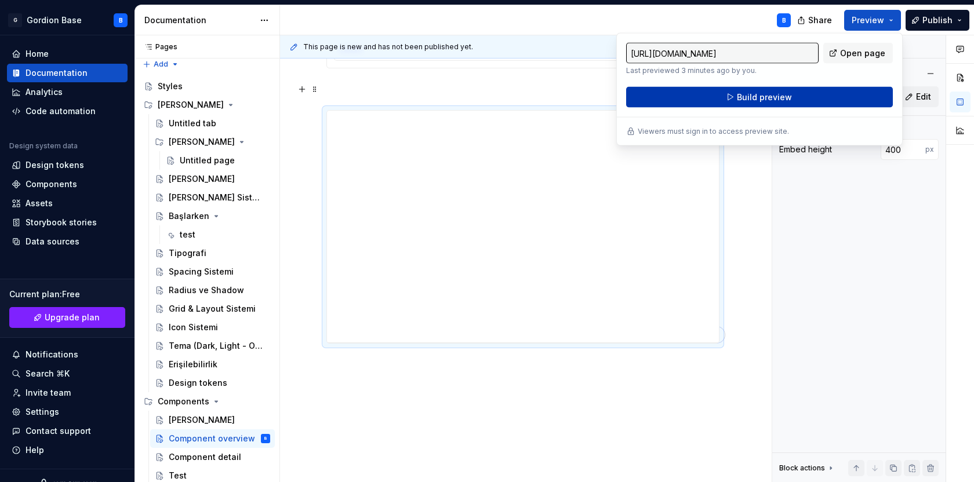
click at [713, 94] on button "Build preview" at bounding box center [759, 97] width 267 height 21
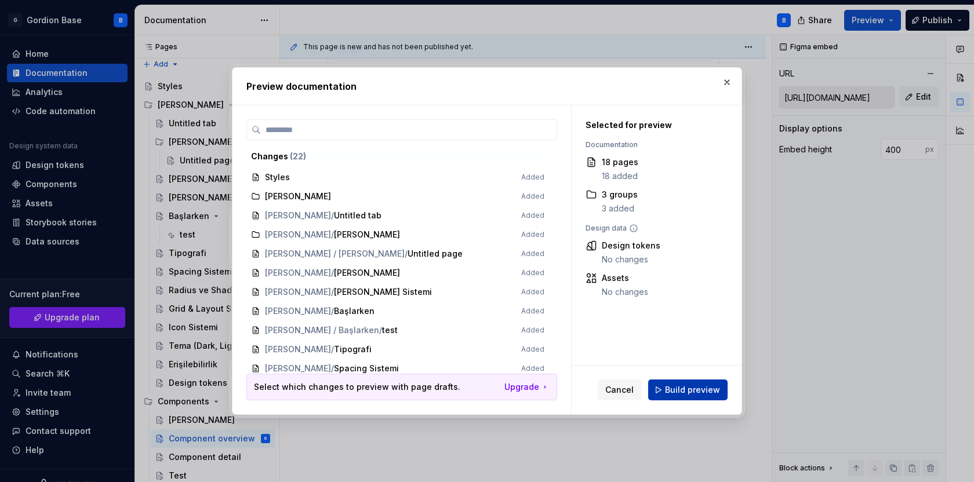
click at [682, 388] on span "Build preview" at bounding box center [692, 390] width 55 height 12
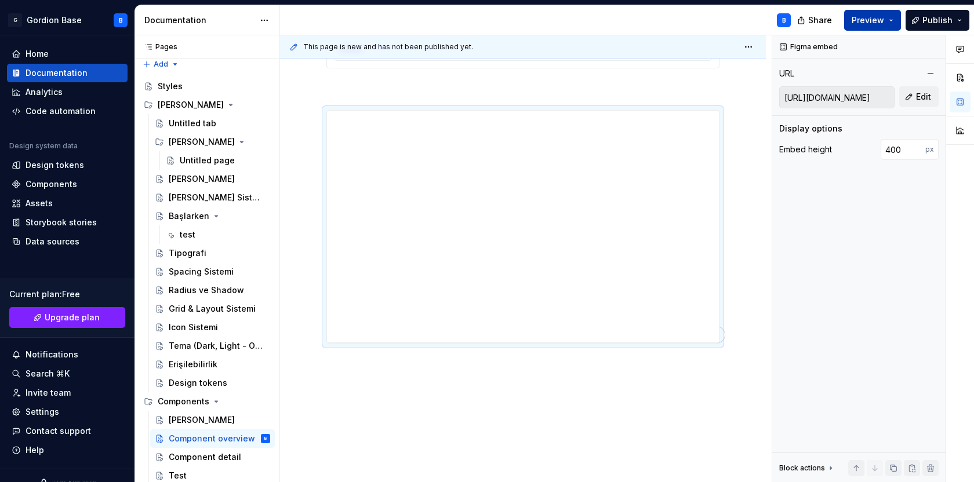
click at [872, 20] on span "Preview" at bounding box center [867, 20] width 32 height 12
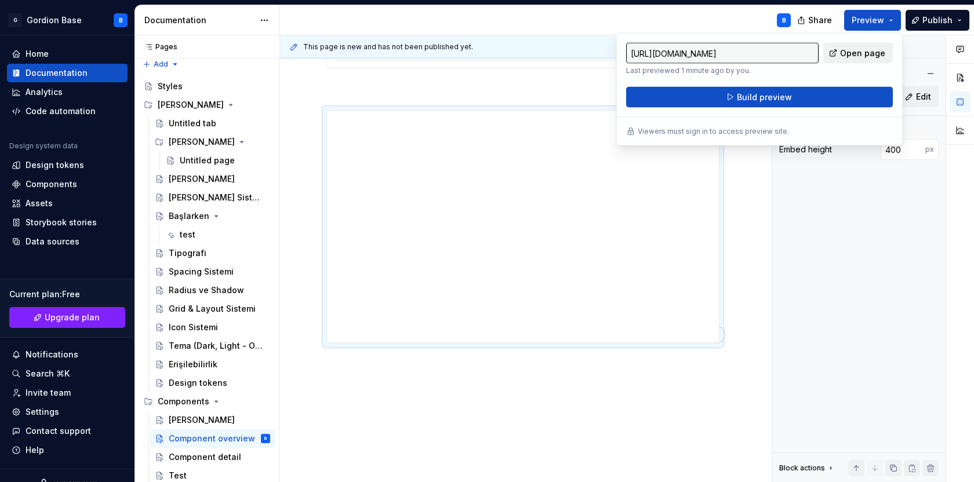
click at [847, 53] on span "Open page" at bounding box center [862, 54] width 45 height 12
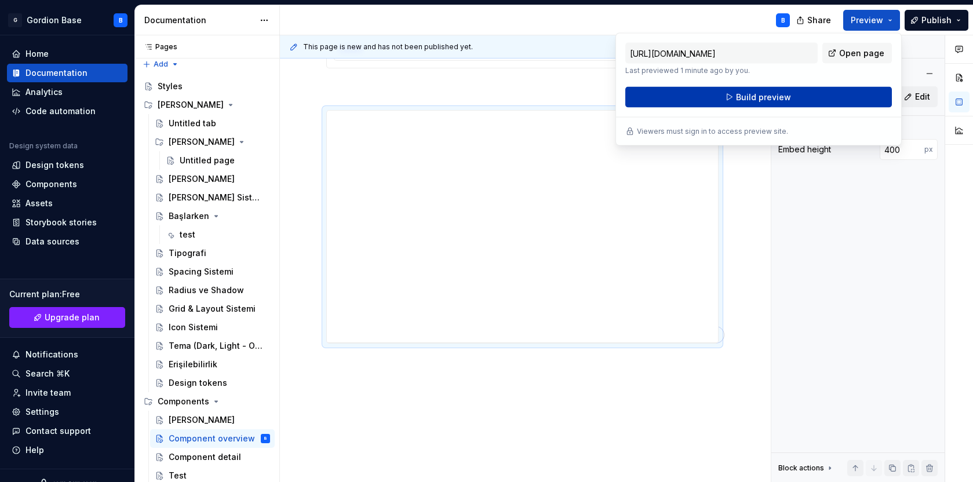
type textarea "*"
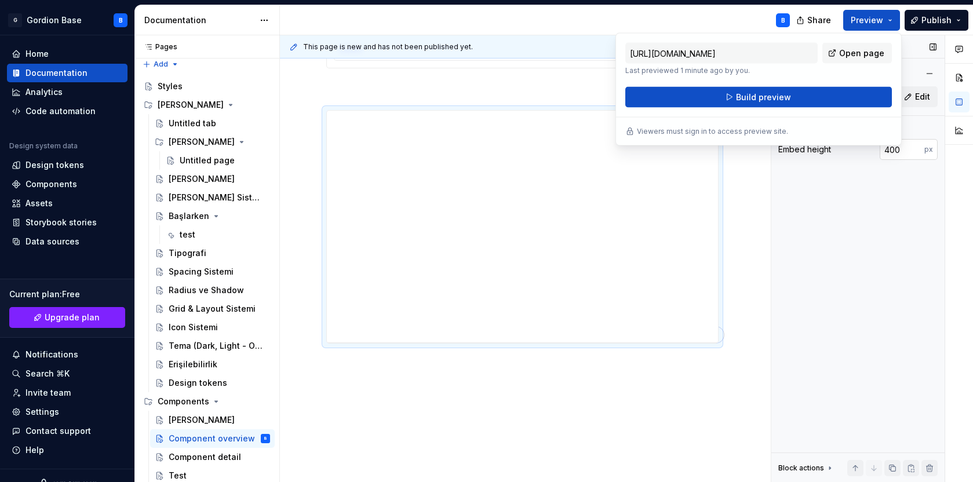
click at [909, 151] on input "400" at bounding box center [902, 149] width 45 height 21
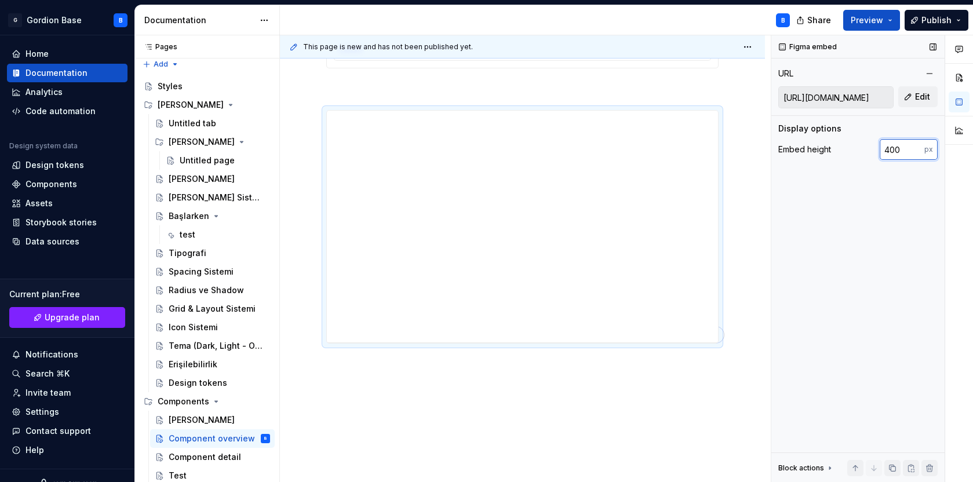
click at [892, 151] on input "400" at bounding box center [902, 149] width 45 height 21
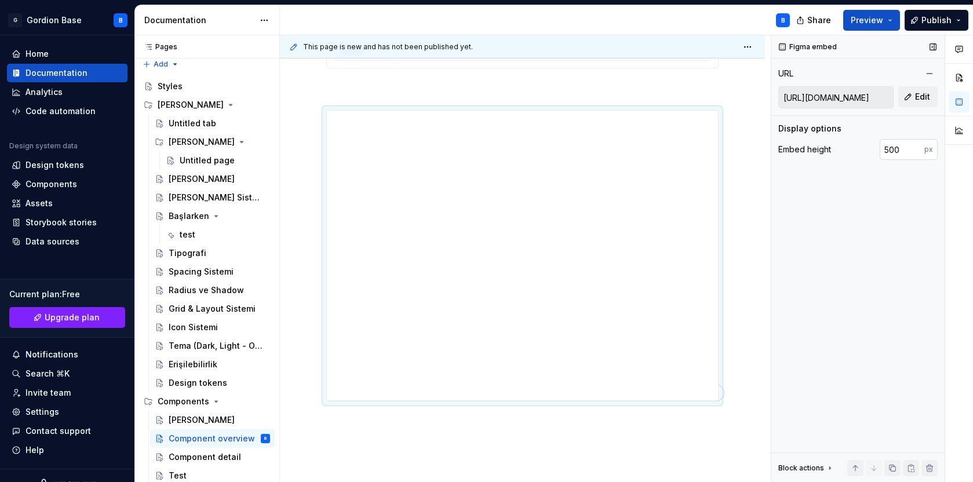
click at [891, 150] on input "500" at bounding box center [902, 149] width 45 height 21
type input "450"
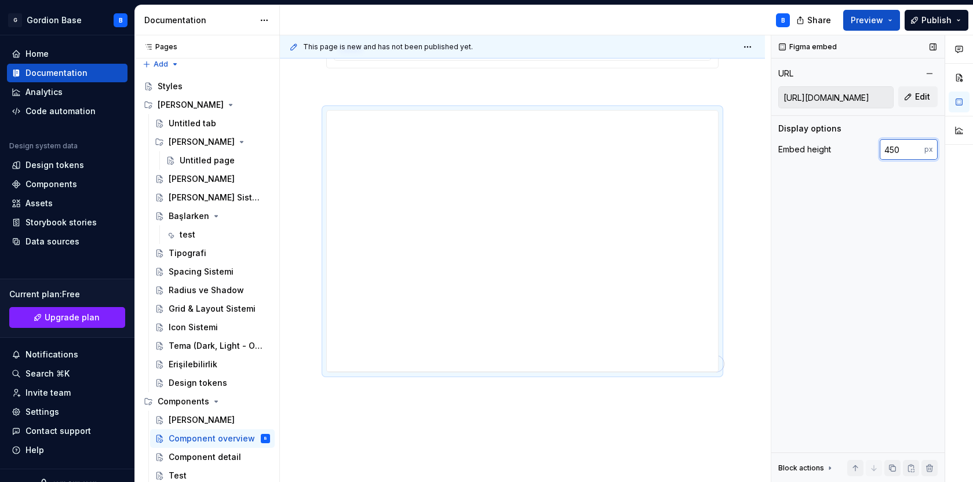
click at [899, 150] on input "450" at bounding box center [902, 149] width 45 height 21
type textarea "*"
click at [899, 150] on input "450" at bounding box center [902, 149] width 45 height 21
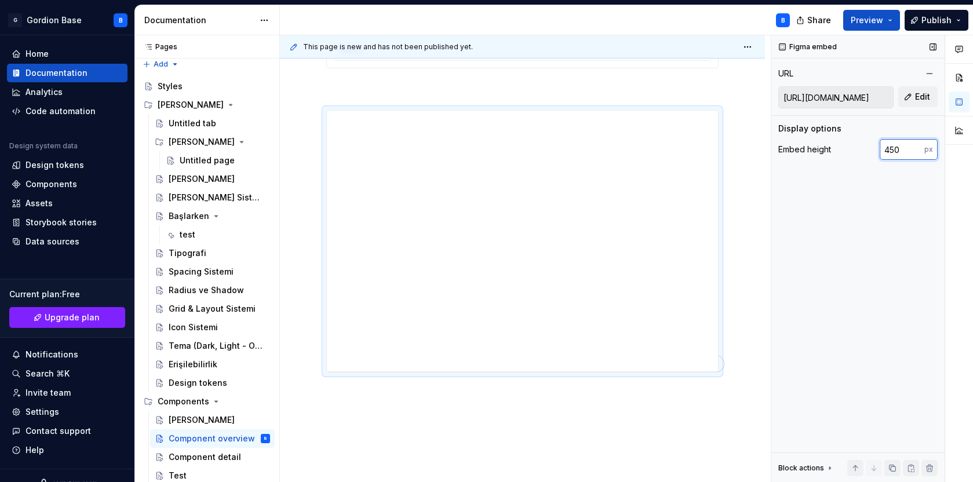
click at [899, 150] on input "450" at bounding box center [902, 149] width 45 height 21
type input "500"
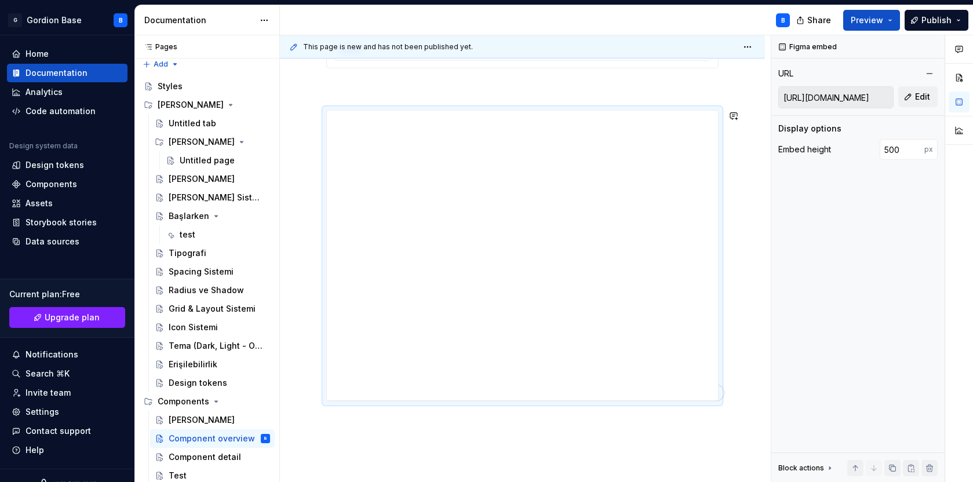
type textarea "*"
click at [910, 93] on button "Edit" at bounding box center [917, 96] width 39 height 21
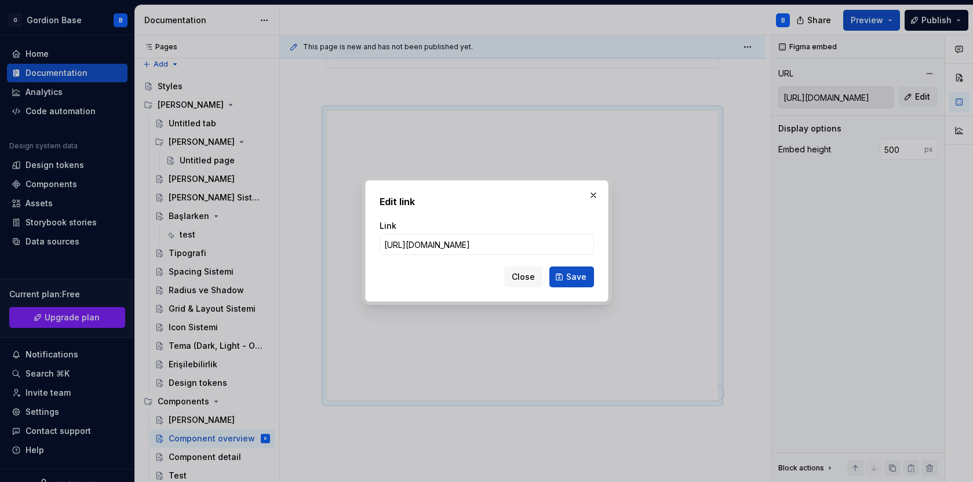
scroll to position [0, 702]
type input "[URL][DOMAIN_NAME]"
click at [569, 269] on button "Save" at bounding box center [571, 277] width 45 height 21
type input "[URL][DOMAIN_NAME]"
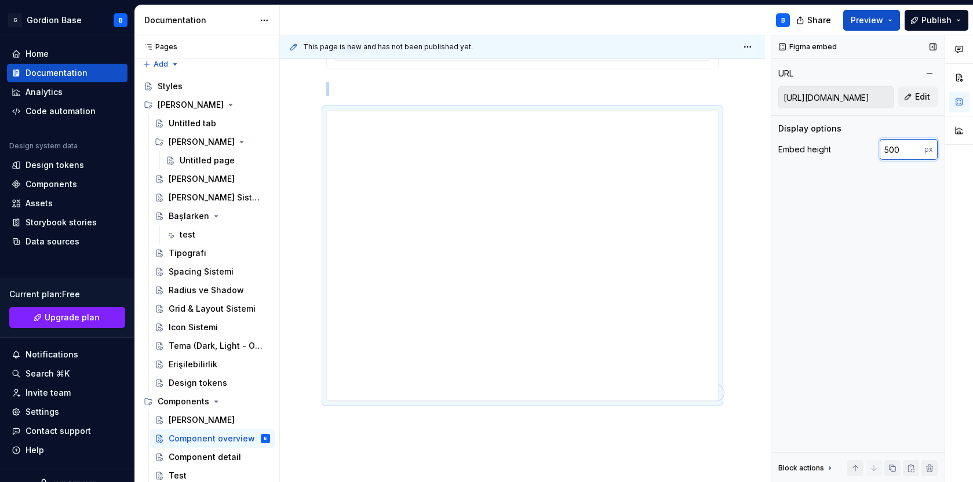
click at [893, 151] on input "500" at bounding box center [902, 149] width 45 height 21
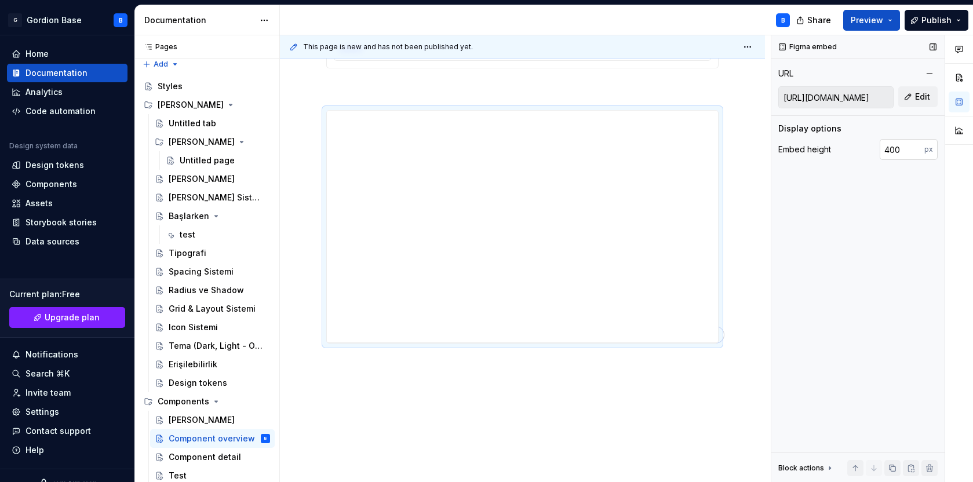
click at [905, 151] on input "400" at bounding box center [902, 149] width 45 height 21
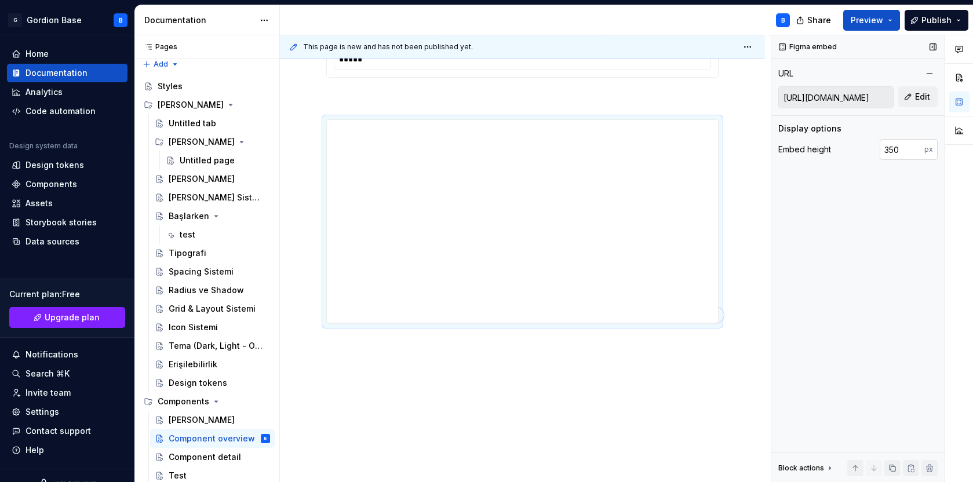
scroll to position [648, 0]
click at [895, 154] on input "350" at bounding box center [902, 149] width 45 height 21
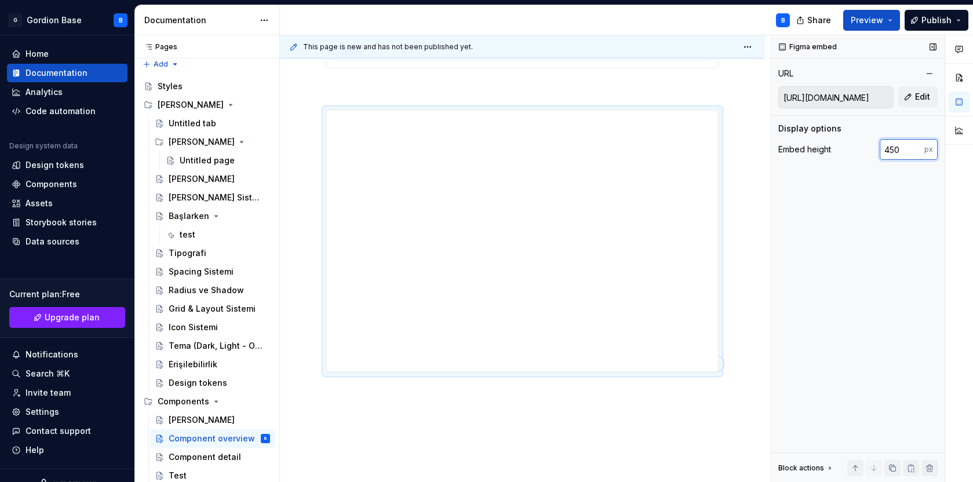
click at [895, 154] on input "450" at bounding box center [902, 149] width 45 height 21
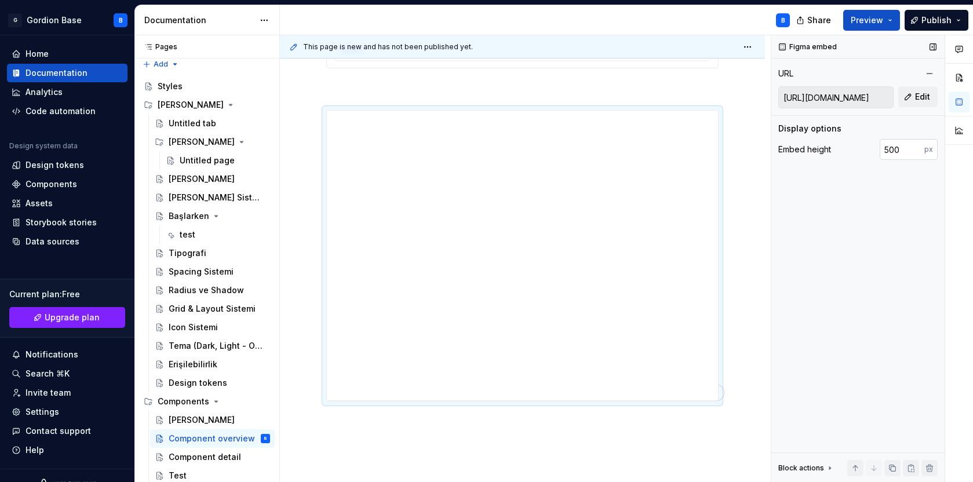
click at [895, 154] on input "500" at bounding box center [902, 149] width 45 height 21
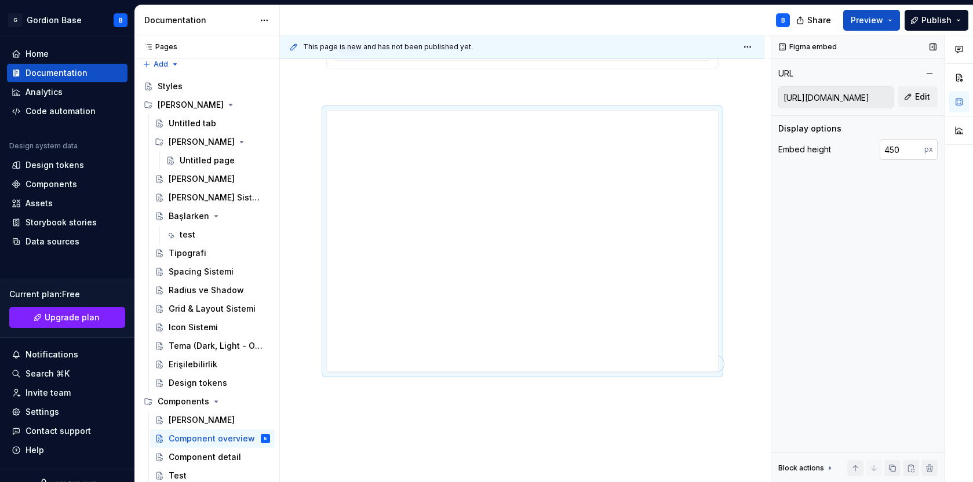
click at [895, 154] on input "450" at bounding box center [902, 149] width 45 height 21
type input "460"
click at [857, 23] on span "Preview" at bounding box center [867, 20] width 32 height 12
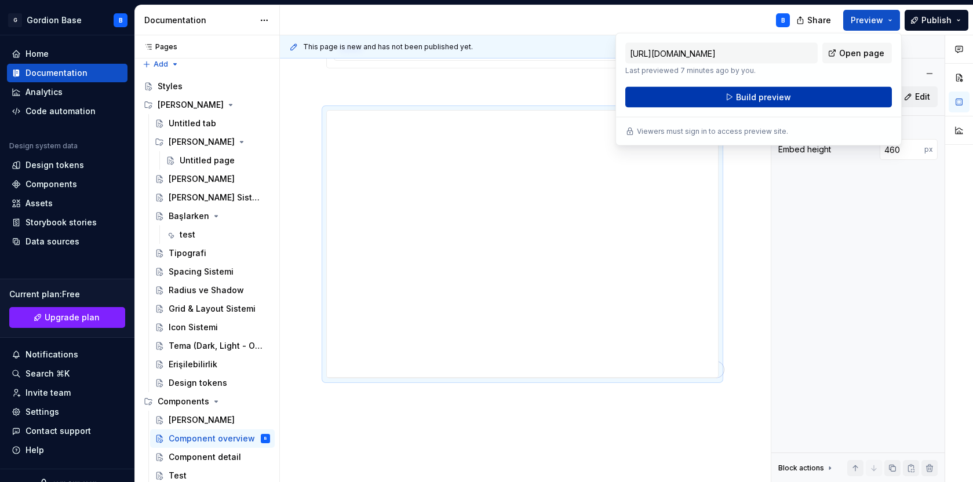
click at [809, 96] on button "Build preview" at bounding box center [758, 97] width 267 height 21
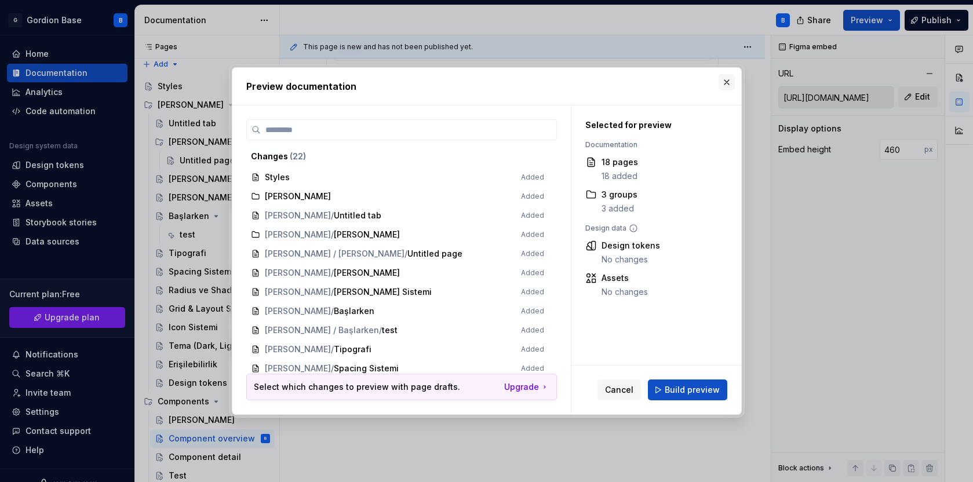
click at [728, 83] on button "button" at bounding box center [727, 82] width 16 height 16
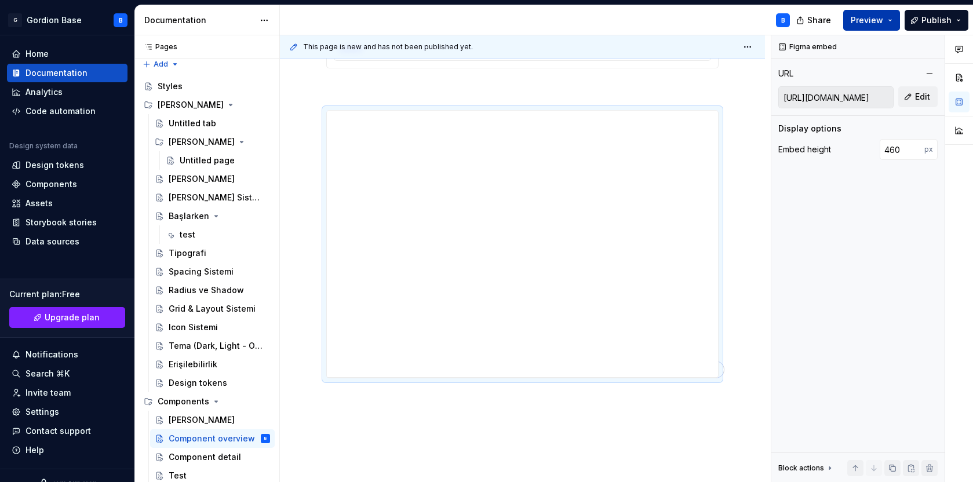
click at [874, 21] on span "Preview" at bounding box center [867, 20] width 32 height 12
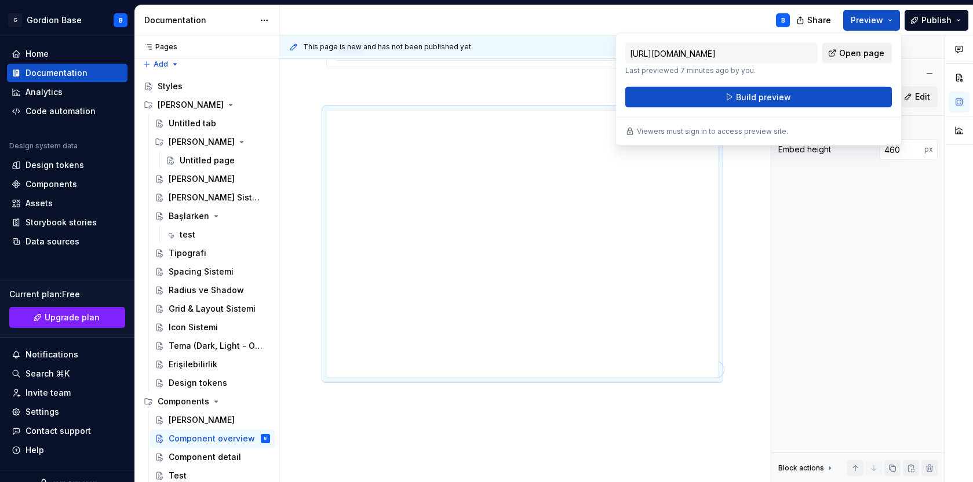
click at [855, 52] on span "Open page" at bounding box center [861, 54] width 45 height 12
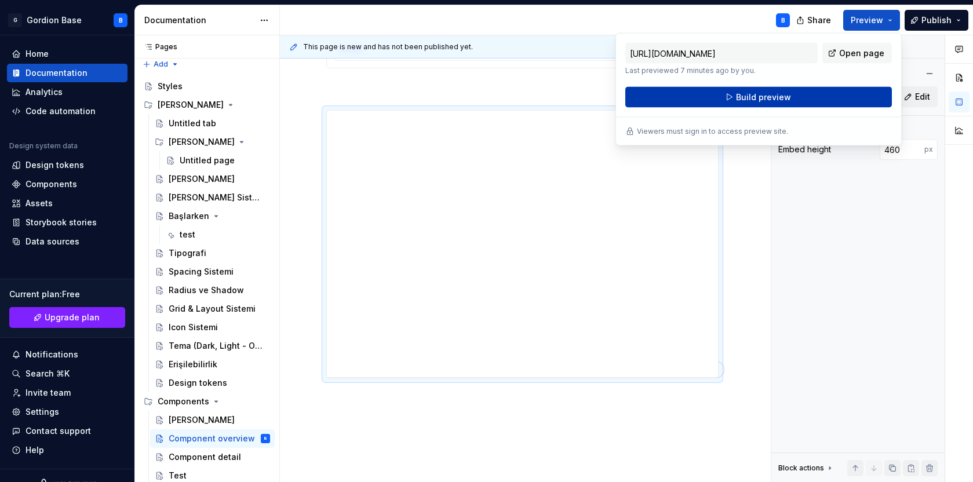
click at [837, 103] on button "Build preview" at bounding box center [758, 97] width 267 height 21
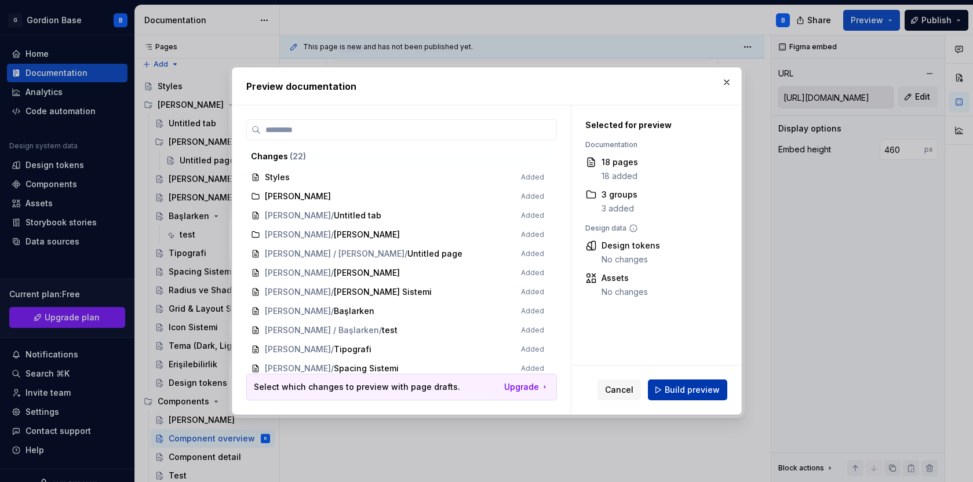
click at [686, 388] on span "Build preview" at bounding box center [692, 390] width 55 height 12
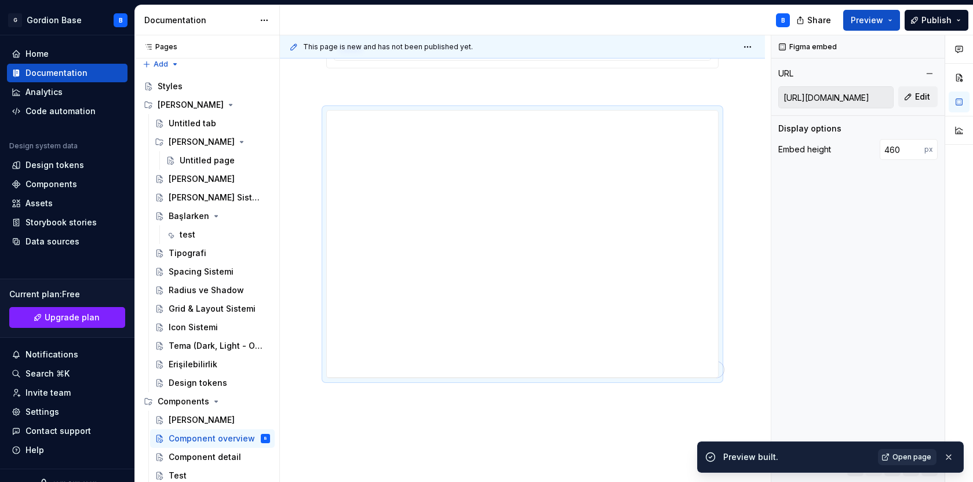
click at [900, 460] on span "Open page" at bounding box center [911, 457] width 39 height 9
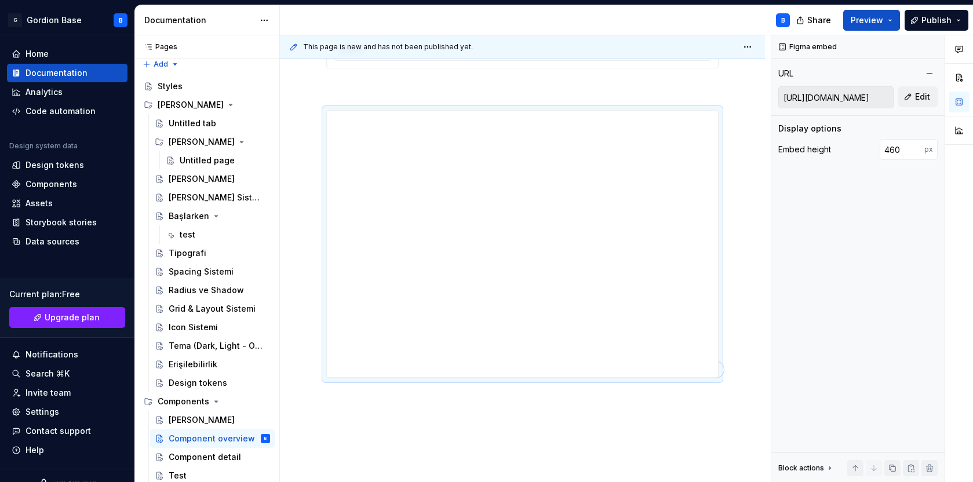
type textarea "*"
